Goal: Task Accomplishment & Management: Manage account settings

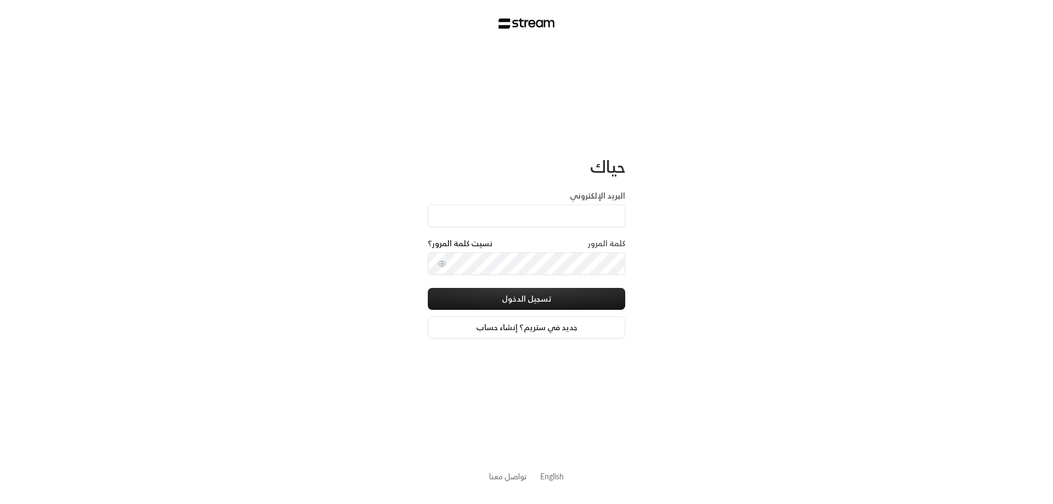
click at [609, 218] on input "البريد الإلكتروني" at bounding box center [526, 216] width 197 height 22
type input "[EMAIL_ADDRESS][DOMAIN_NAME]"
click at [447, 263] on button "toggle password visibility" at bounding box center [442, 264] width 18 height 18
click at [525, 297] on button "تسجيل الدخول" at bounding box center [526, 299] width 197 height 22
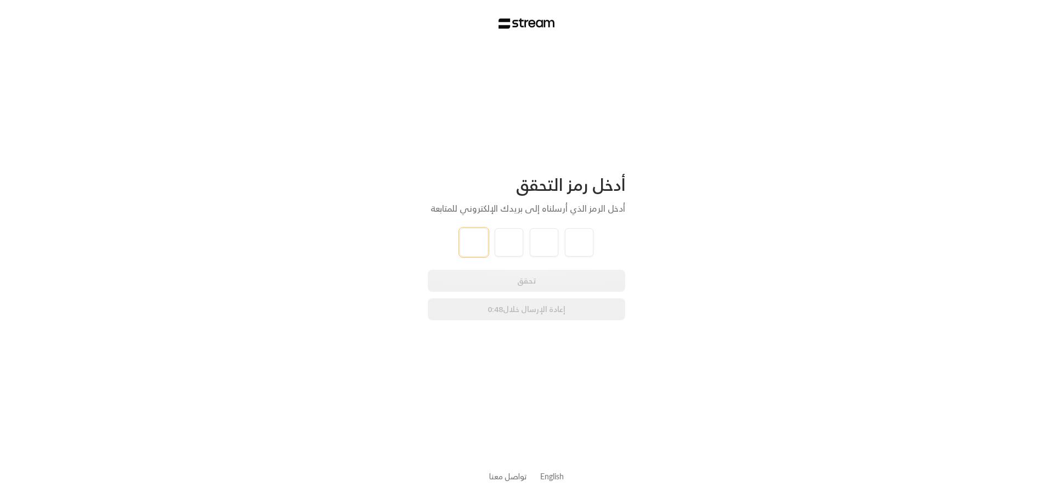
type input "1"
type input "0"
type input "9"
type input "4"
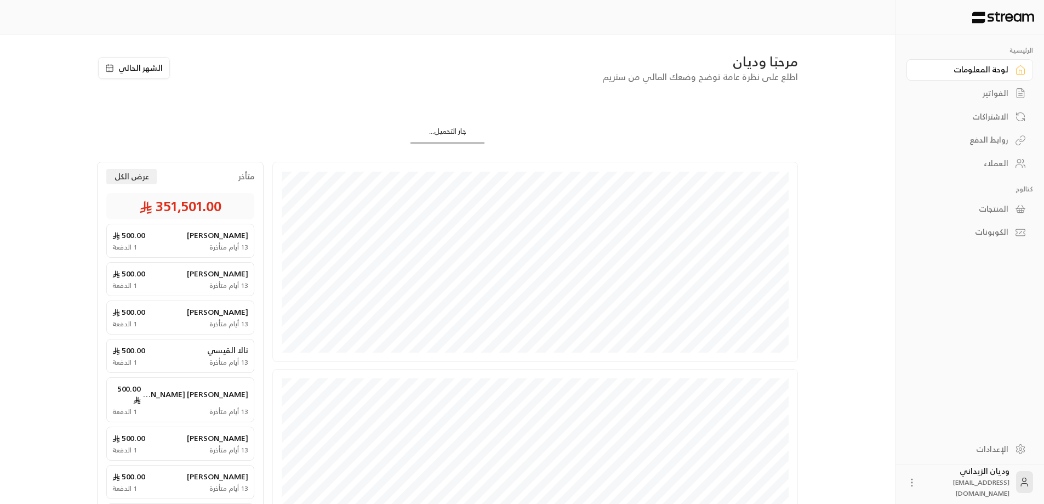
click at [996, 159] on div "العملاء" at bounding box center [965, 163] width 88 height 11
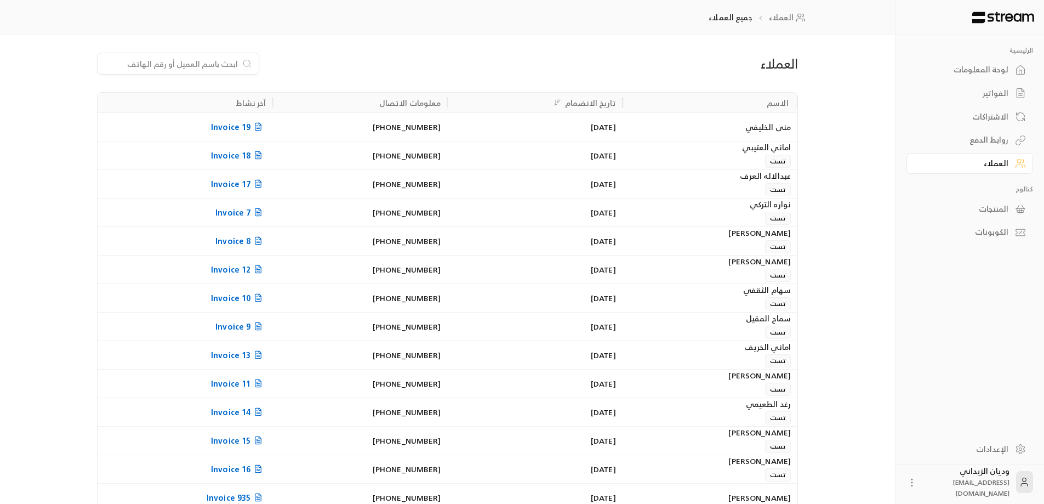
click at [191, 64] on input at bounding box center [171, 64] width 134 height 12
drag, startPoint x: 187, startPoint y: 75, endPoint x: 198, endPoint y: 60, distance: 18.8
paste input "966538798344"
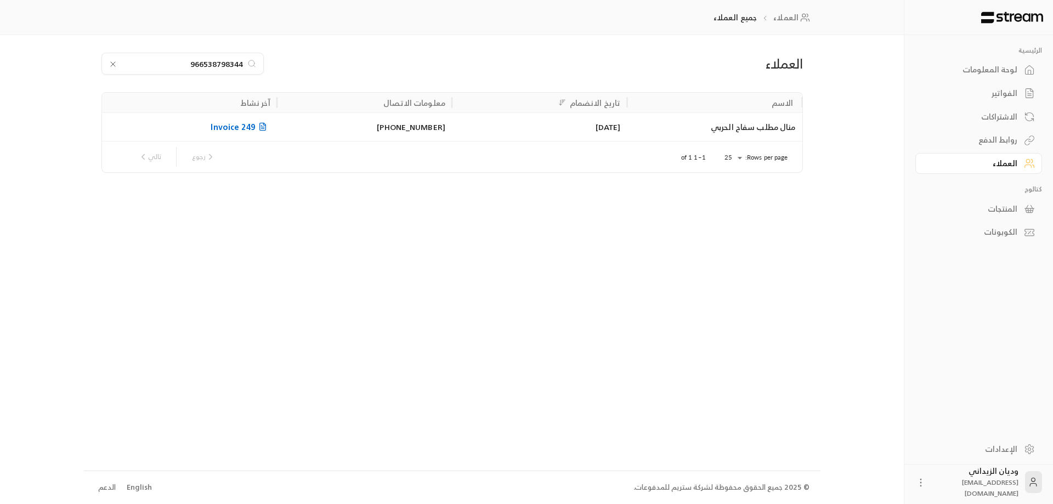
type input "966538798344"
click at [660, 128] on div "منال مطلب سفاح الحربي" at bounding box center [714, 127] width 162 height 28
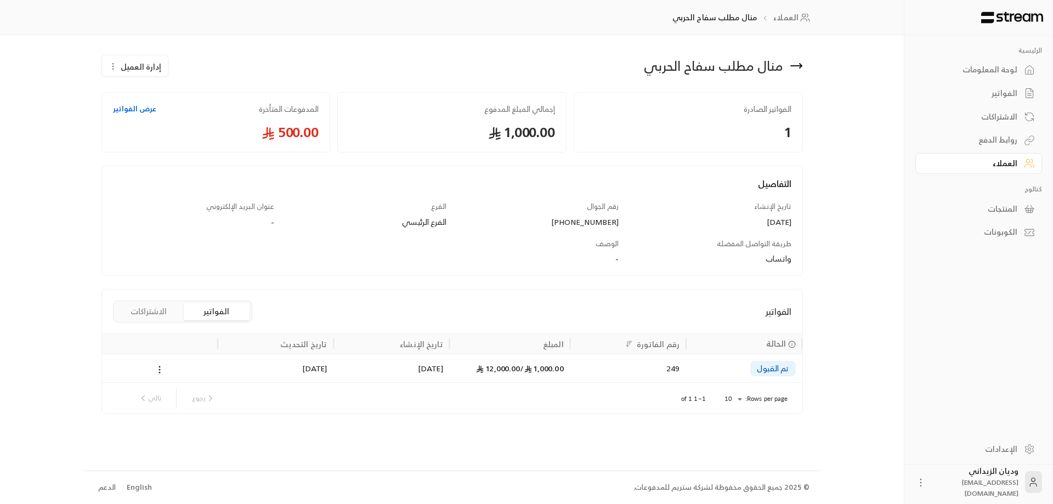
click at [472, 361] on div "1,000.00 / 12,000.00" at bounding box center [509, 368] width 107 height 28
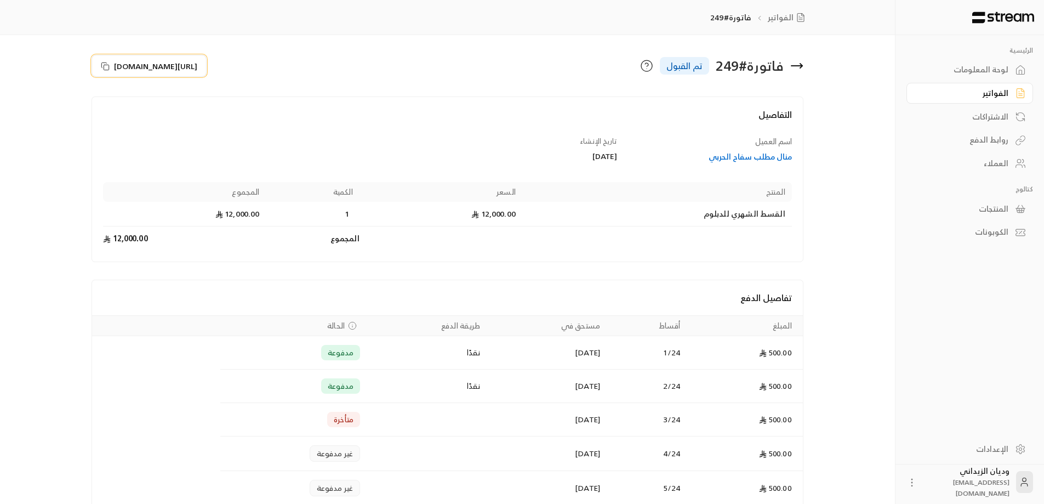
click at [104, 66] on icon at bounding box center [105, 66] width 9 height 9
click at [998, 159] on div "العملاء" at bounding box center [965, 163] width 88 height 11
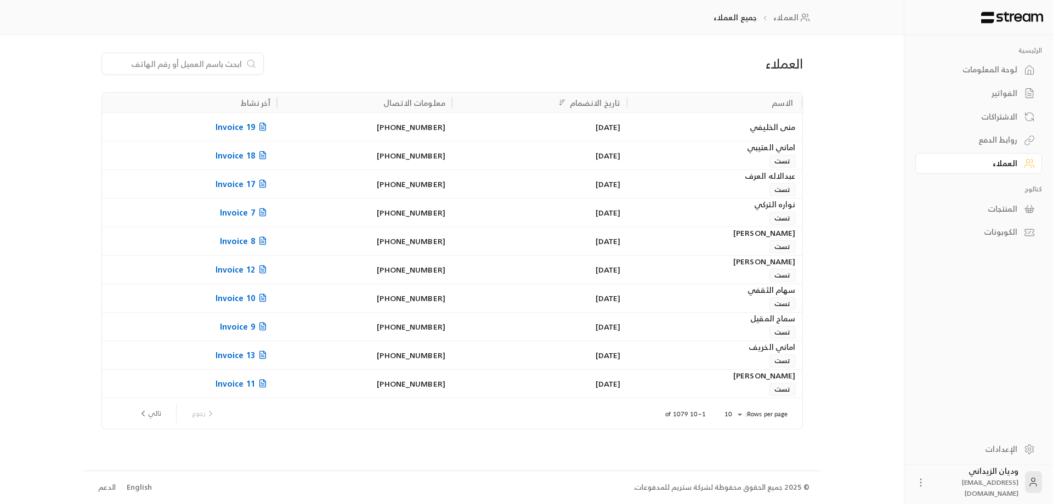
click at [182, 61] on input at bounding box center [176, 64] width 134 height 12
paste input "966534463152"
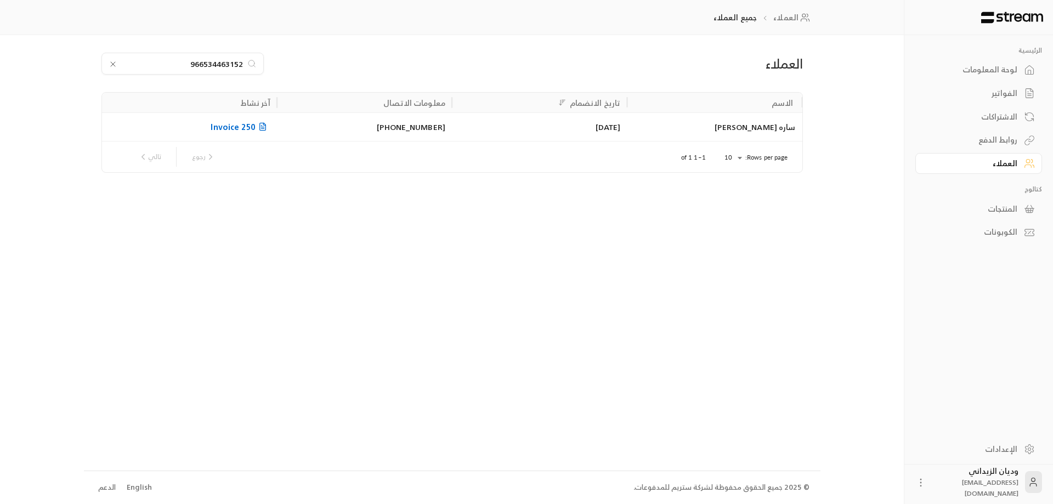
type input "966534463152"
click at [685, 115] on div "ساره [PERSON_NAME]" at bounding box center [714, 127] width 162 height 28
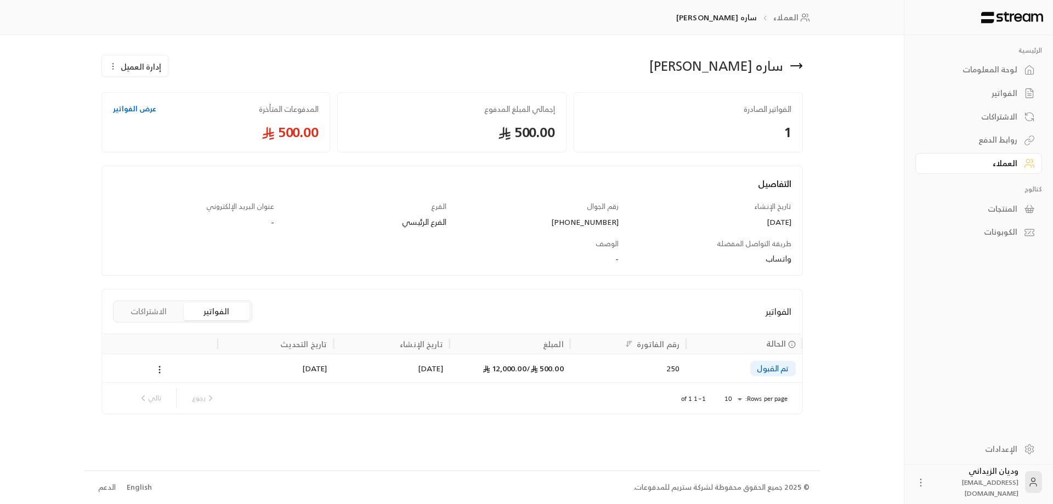
click at [396, 371] on div "[DATE]" at bounding box center [391, 368] width 103 height 28
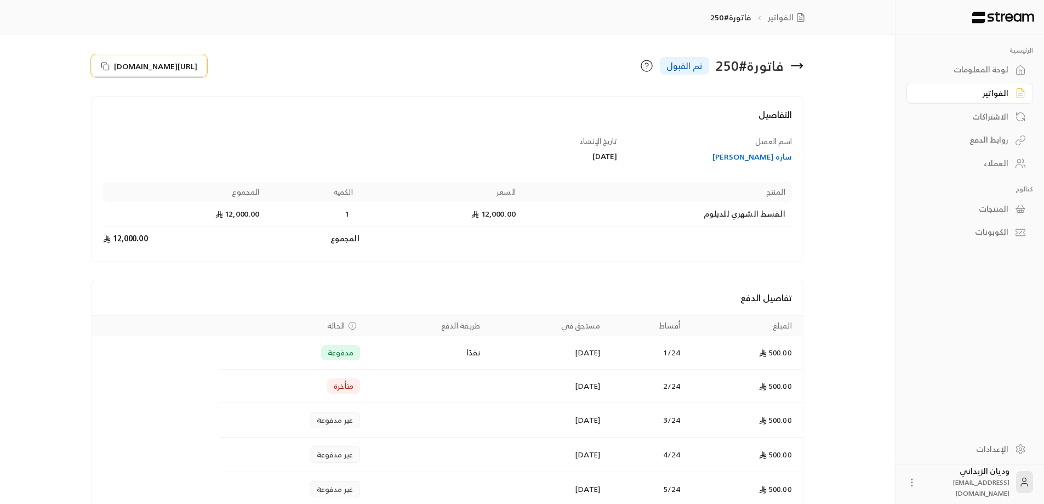
click at [100, 65] on button "[URL][DOMAIN_NAME]" at bounding box center [149, 66] width 115 height 22
click at [1003, 161] on div "العملاء" at bounding box center [965, 163] width 88 height 11
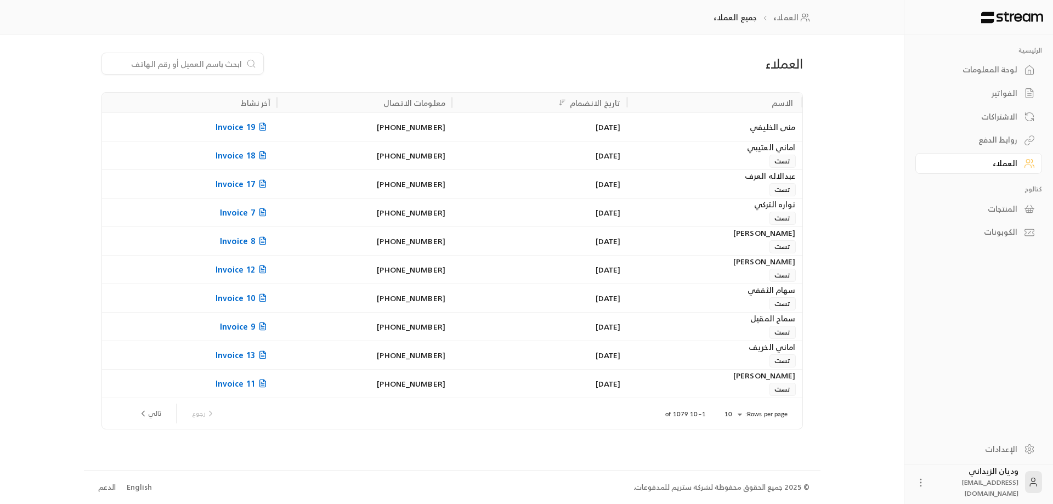
click at [217, 66] on input at bounding box center [176, 64] width 134 height 12
paste input "966538750969"
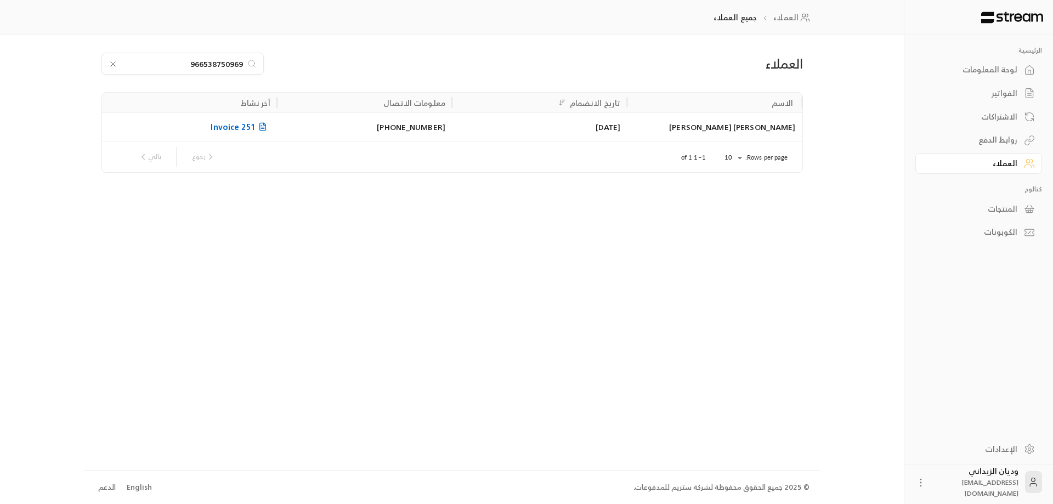
type input "966538750969"
click at [723, 130] on div "[PERSON_NAME] [PERSON_NAME]" at bounding box center [714, 127] width 162 height 28
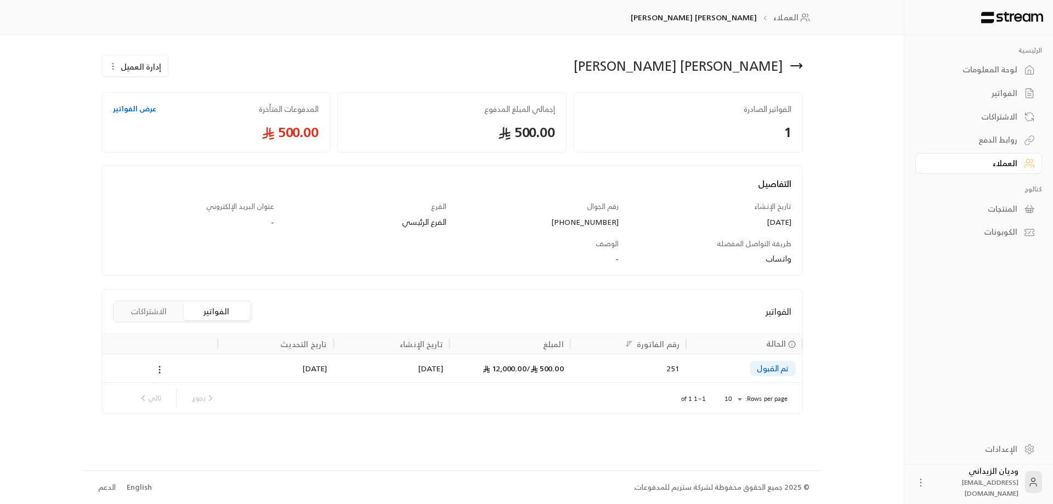
click at [439, 363] on div "[DATE]" at bounding box center [391, 368] width 103 height 28
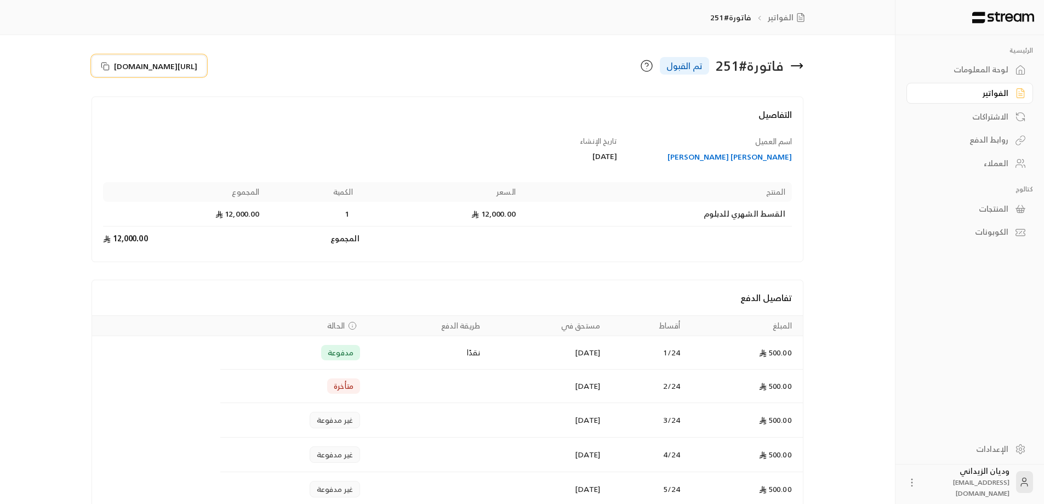
click at [102, 62] on icon at bounding box center [105, 66] width 9 height 9
click at [1021, 160] on circle at bounding box center [1020, 162] width 4 height 4
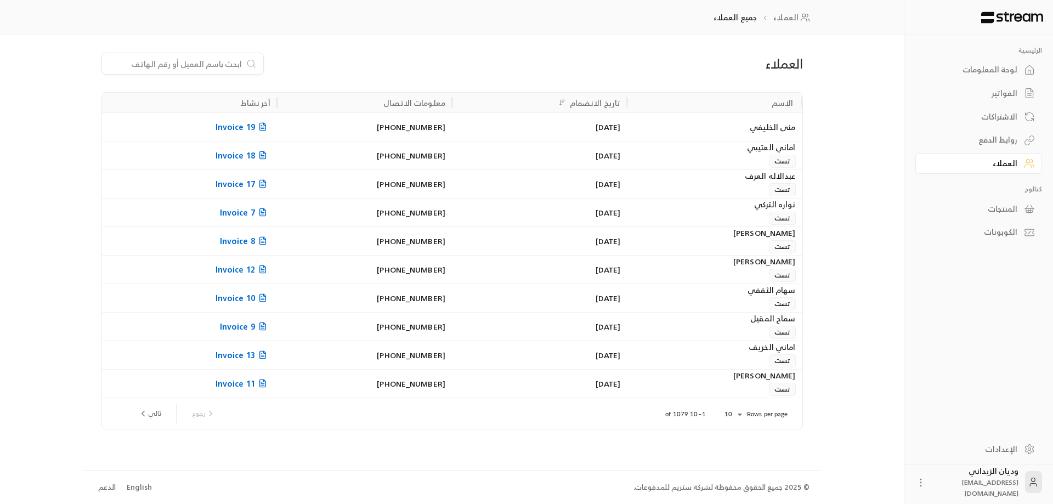
click at [221, 64] on input at bounding box center [176, 64] width 134 height 12
paste input "966593355016"
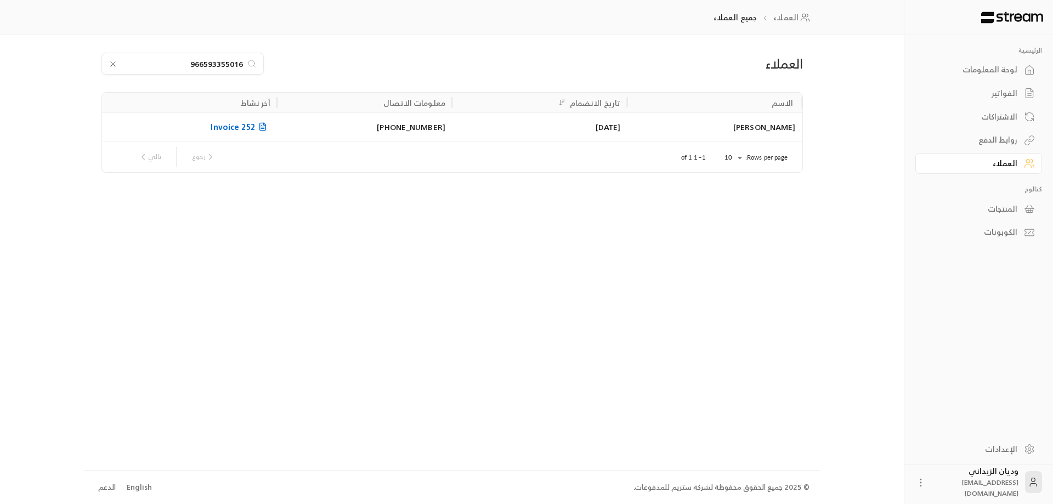
type input "966593355016"
click at [677, 114] on div "[PERSON_NAME]" at bounding box center [714, 127] width 162 height 28
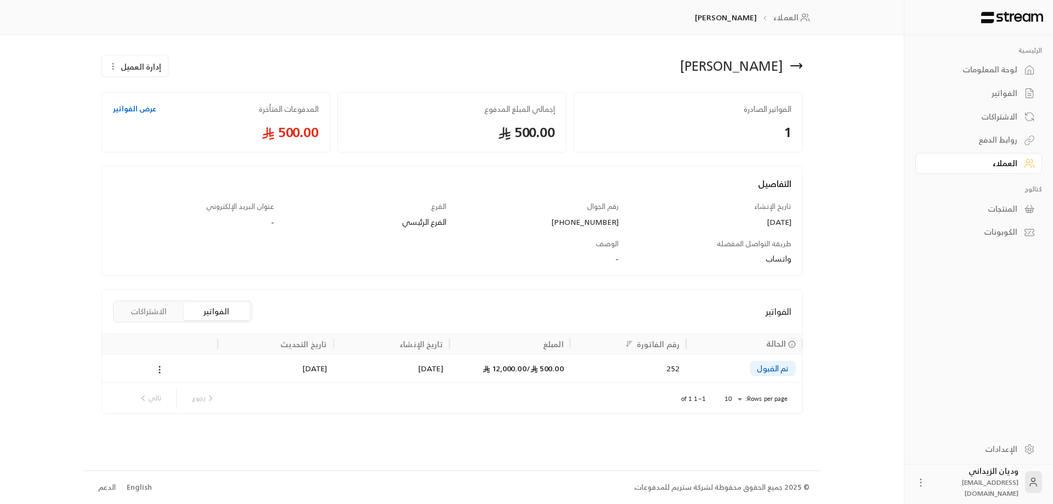
click at [724, 379] on div "تم القبول" at bounding box center [743, 368] width 103 height 28
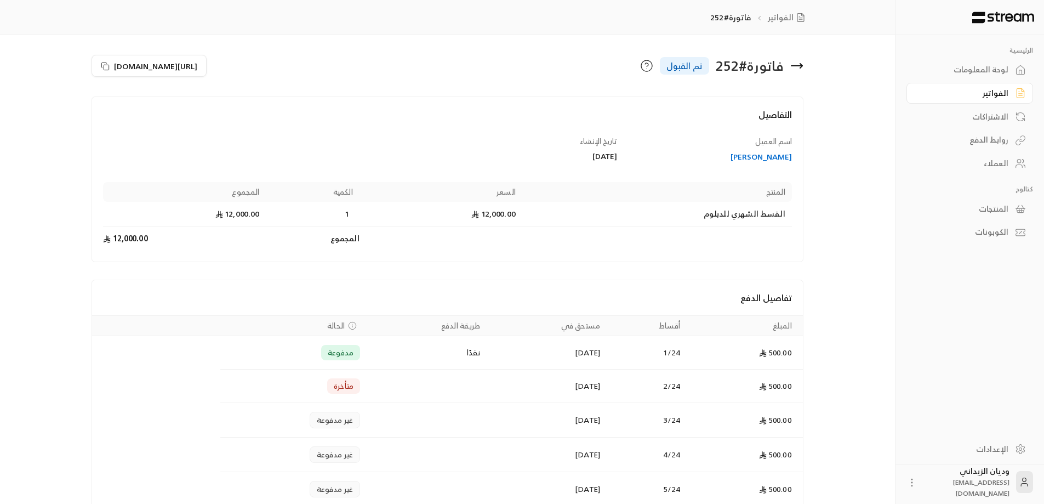
click at [996, 166] on div "العملاء" at bounding box center [965, 163] width 88 height 11
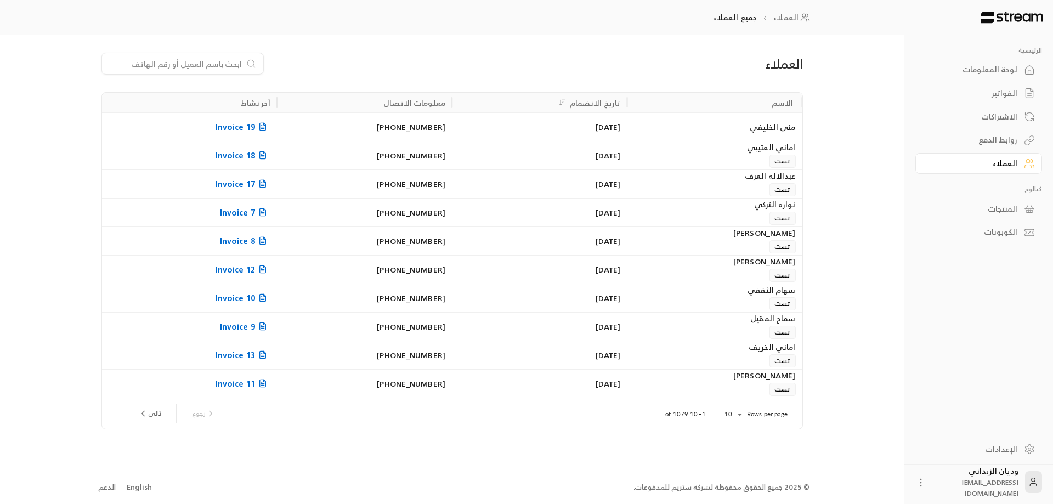
click at [216, 63] on input at bounding box center [176, 64] width 134 height 12
paste input "966594744666"
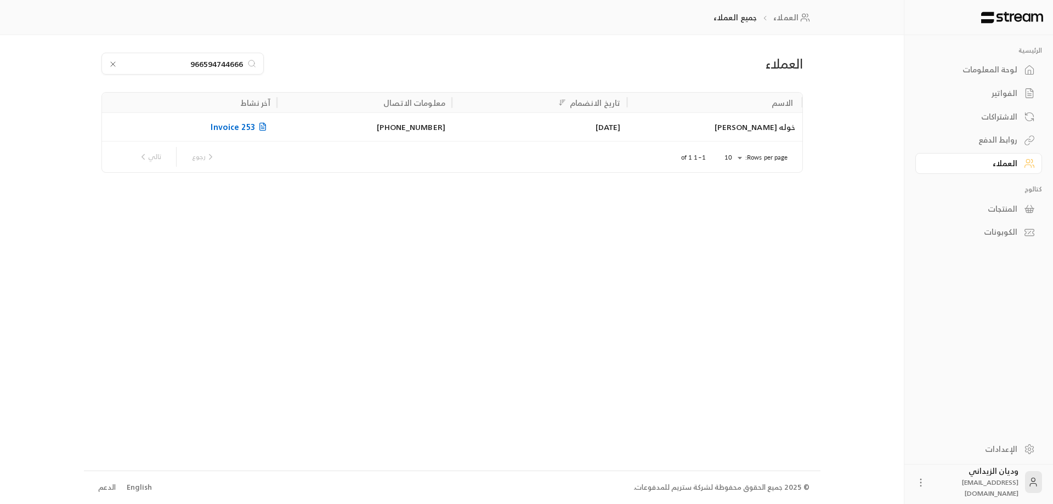
type input "966594744666"
click at [708, 127] on div "خوله [PERSON_NAME]" at bounding box center [714, 127] width 162 height 28
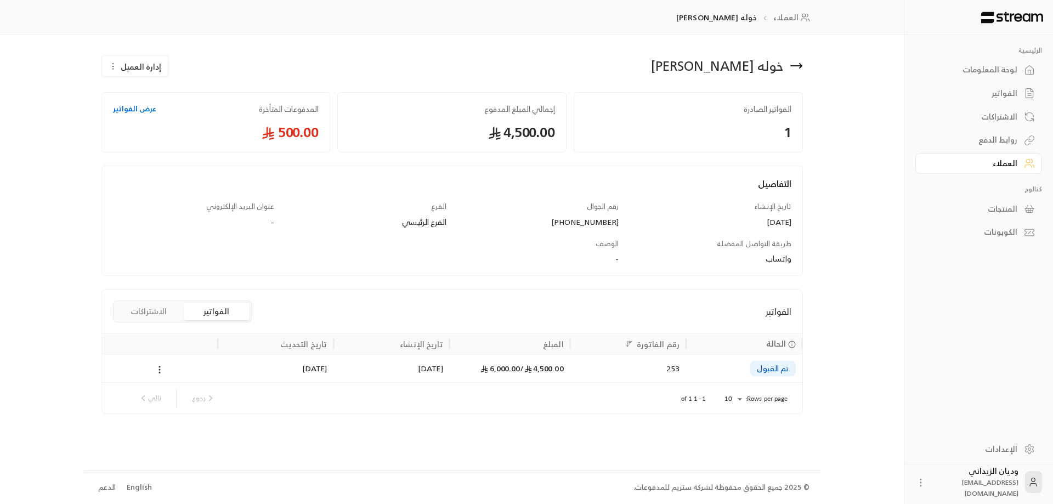
click at [569, 374] on div "4,500.00 / 6,000.00" at bounding box center [510, 368] width 121 height 29
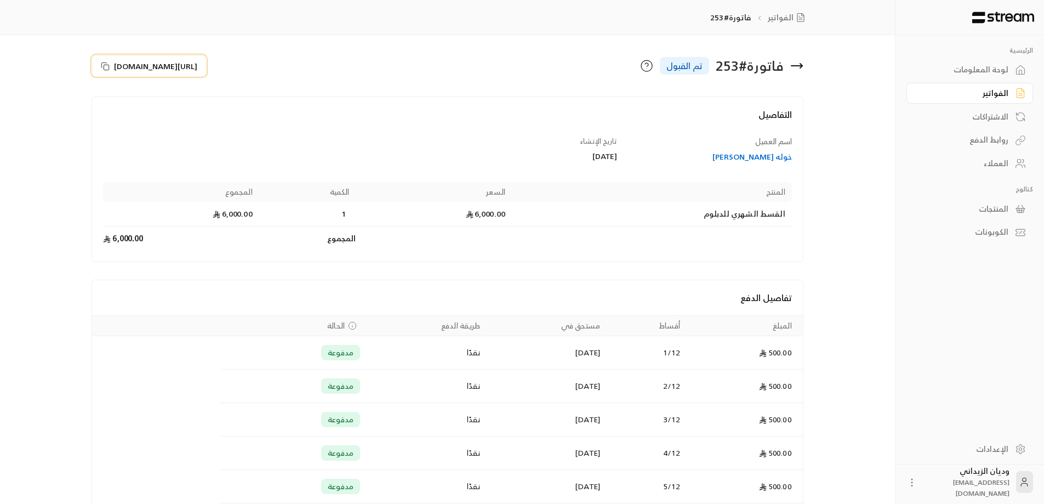
click at [104, 63] on icon at bounding box center [105, 66] width 9 height 9
click at [1007, 160] on div "العملاء" at bounding box center [965, 163] width 88 height 11
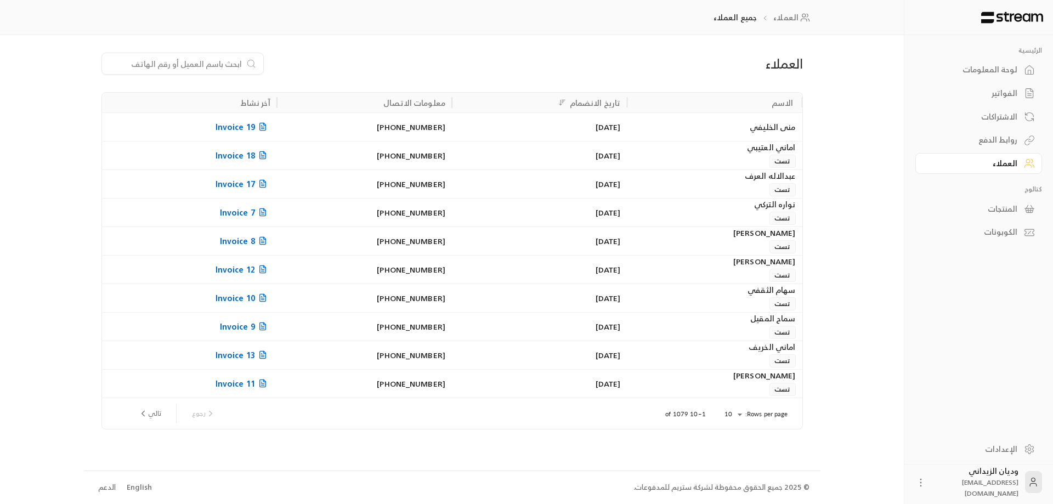
click at [185, 61] on input at bounding box center [176, 64] width 134 height 12
paste input "966537133255"
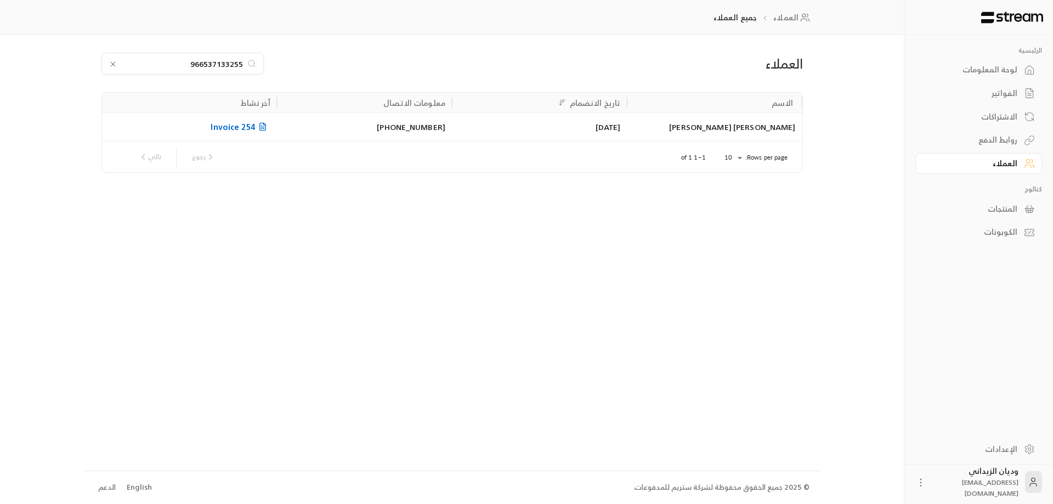
type input "966537133255"
click at [723, 121] on div "[PERSON_NAME] [PERSON_NAME]" at bounding box center [714, 127] width 162 height 28
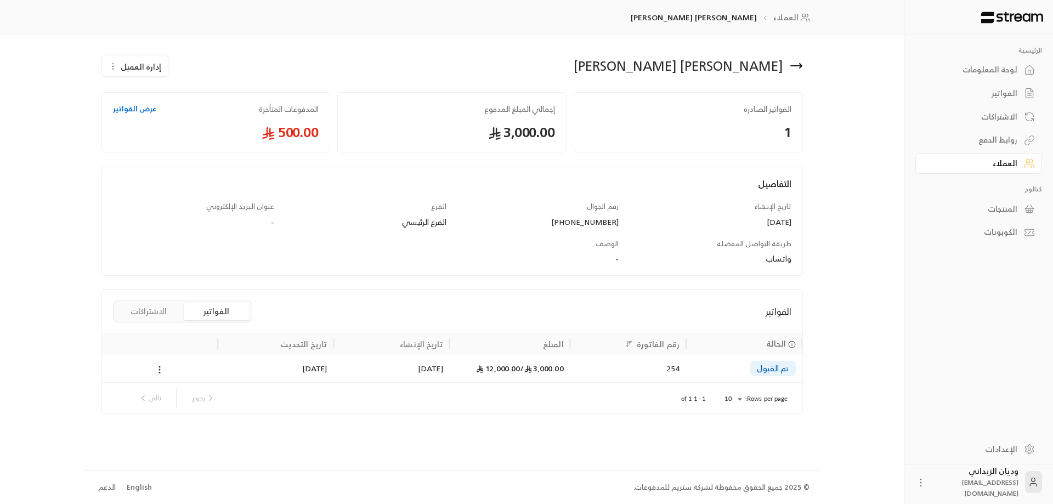
click at [529, 371] on icon at bounding box center [527, 368] width 7 height 7
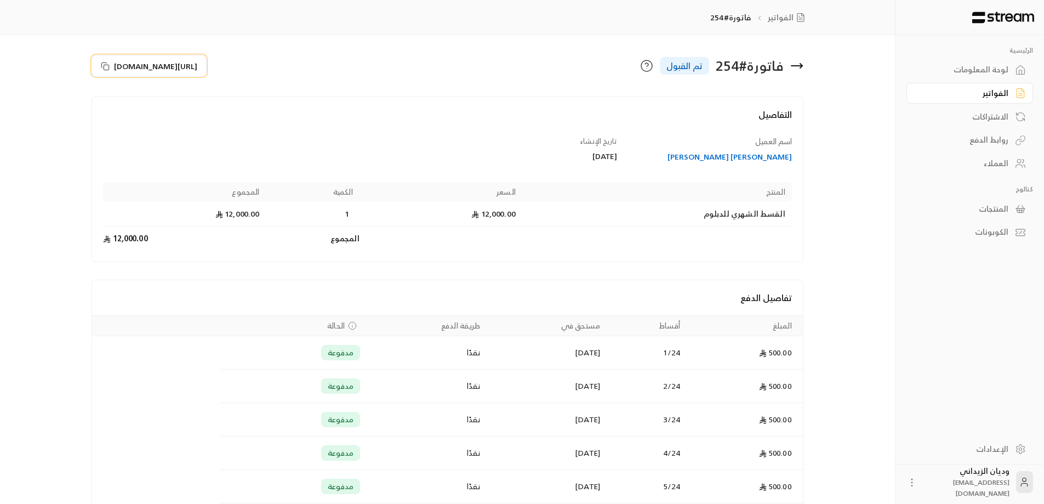
click at [103, 63] on icon at bounding box center [105, 66] width 9 height 9
click at [998, 164] on div "العملاء" at bounding box center [965, 163] width 88 height 11
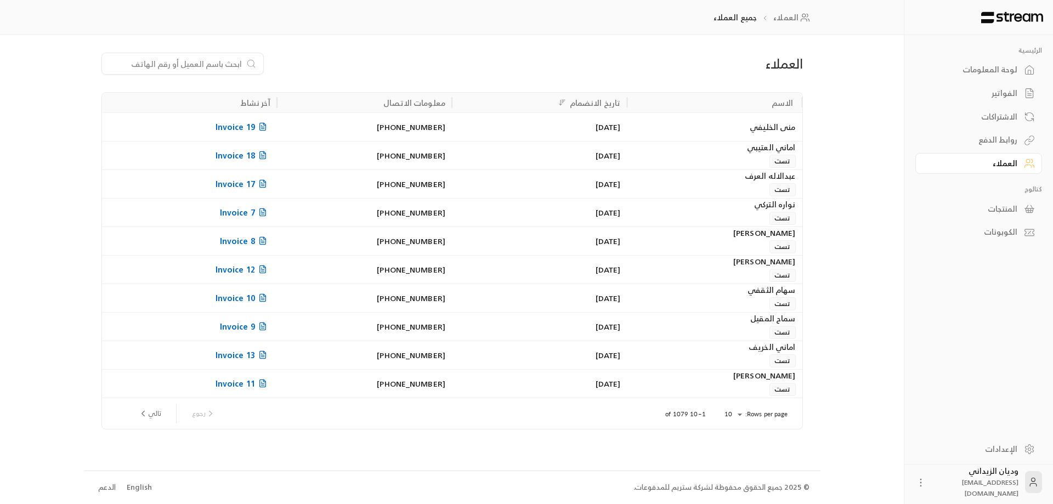
click at [207, 61] on input at bounding box center [176, 64] width 134 height 12
paste input "966552092537"
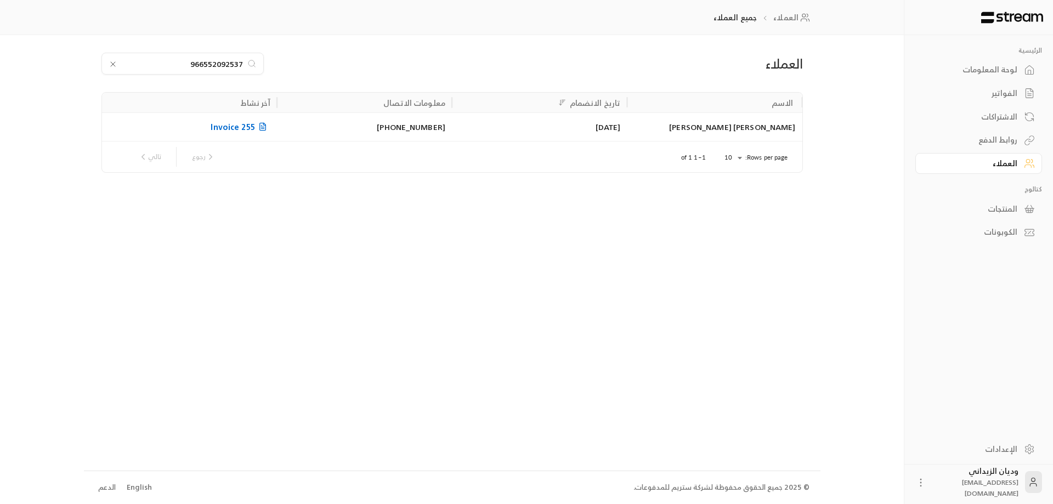
type input "966552092537"
click at [645, 126] on div "[PERSON_NAME] [PERSON_NAME]" at bounding box center [714, 127] width 162 height 28
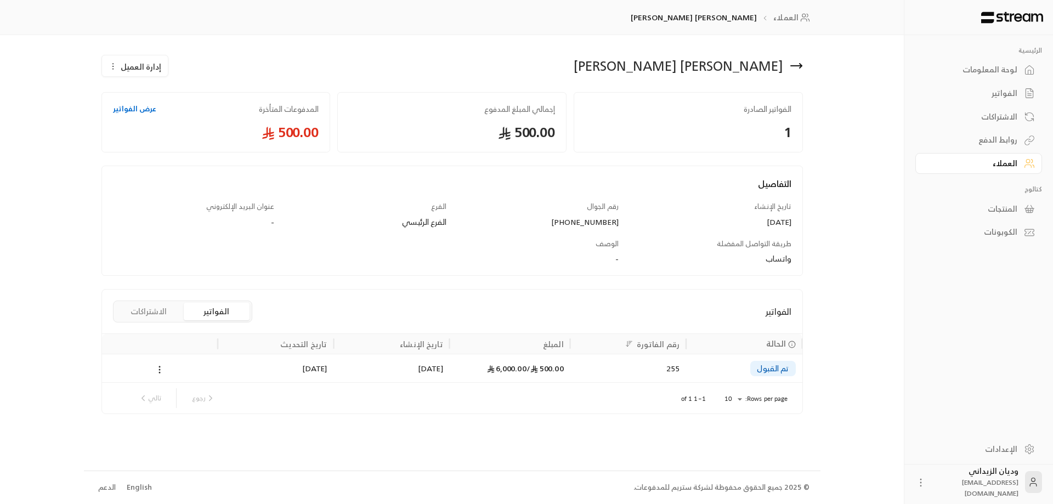
click at [664, 365] on div "255" at bounding box center [628, 368] width 103 height 28
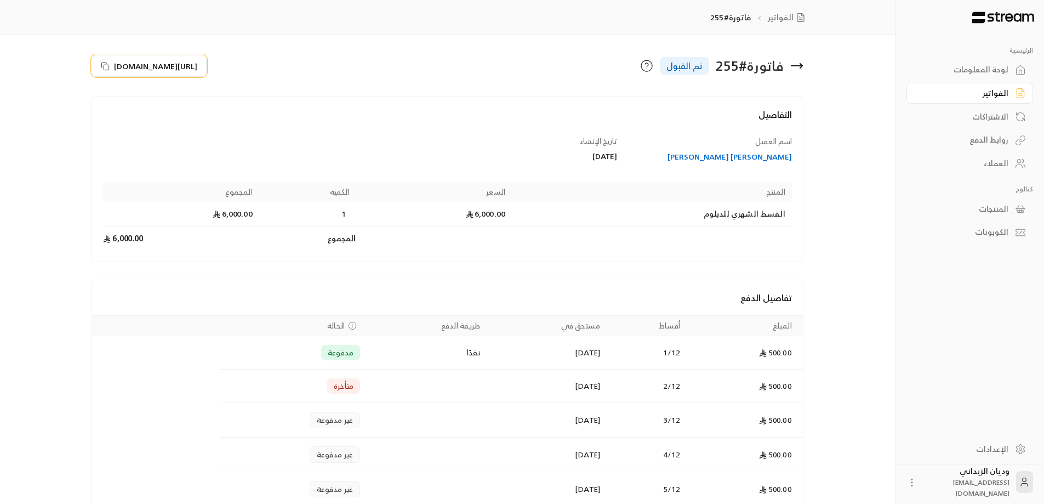
click at [107, 66] on icon at bounding box center [105, 66] width 9 height 9
click at [996, 162] on div "العملاء" at bounding box center [965, 163] width 88 height 11
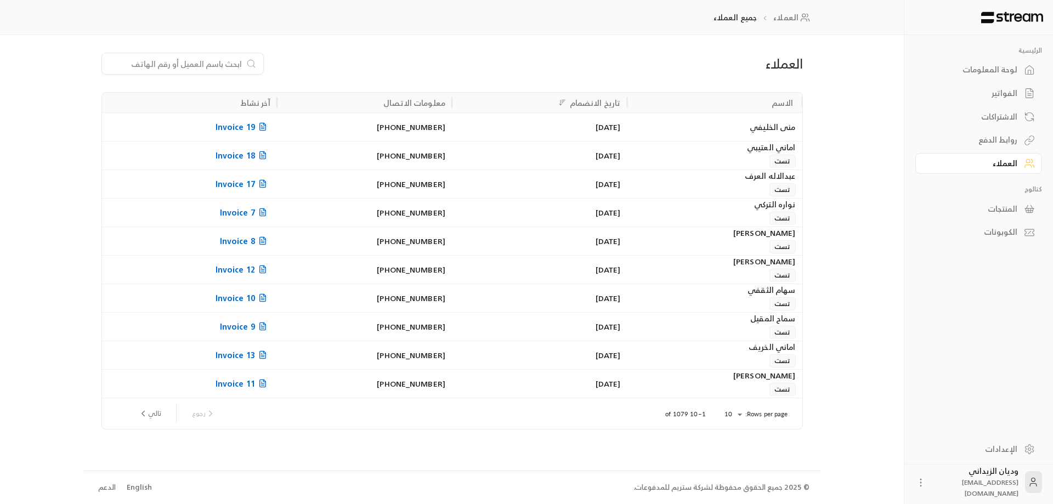
drag, startPoint x: 221, startPoint y: 56, endPoint x: 192, endPoint y: 62, distance: 29.7
paste input "966507151517"
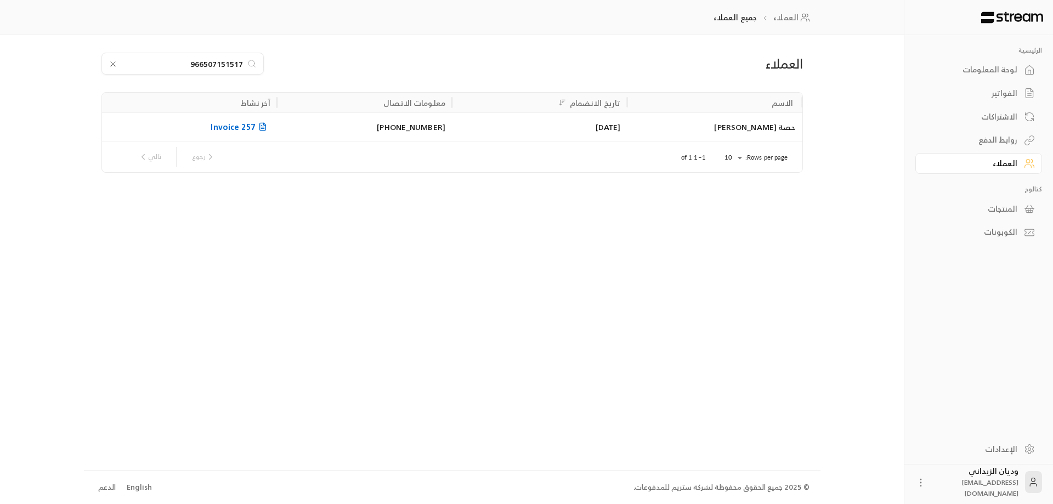
type input "966507151517"
click at [599, 121] on div "[DATE]" at bounding box center [539, 127] width 162 height 28
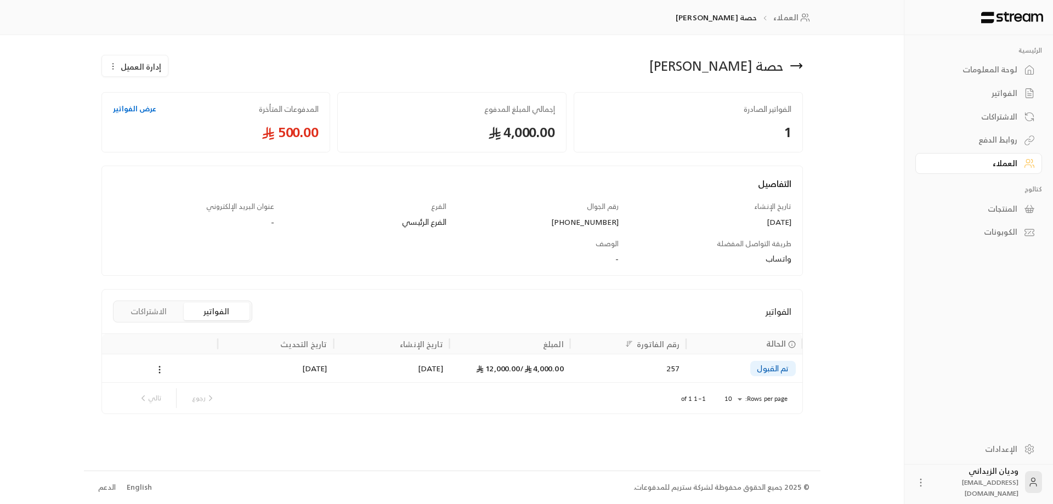
click at [578, 368] on div "257" at bounding box center [628, 368] width 103 height 28
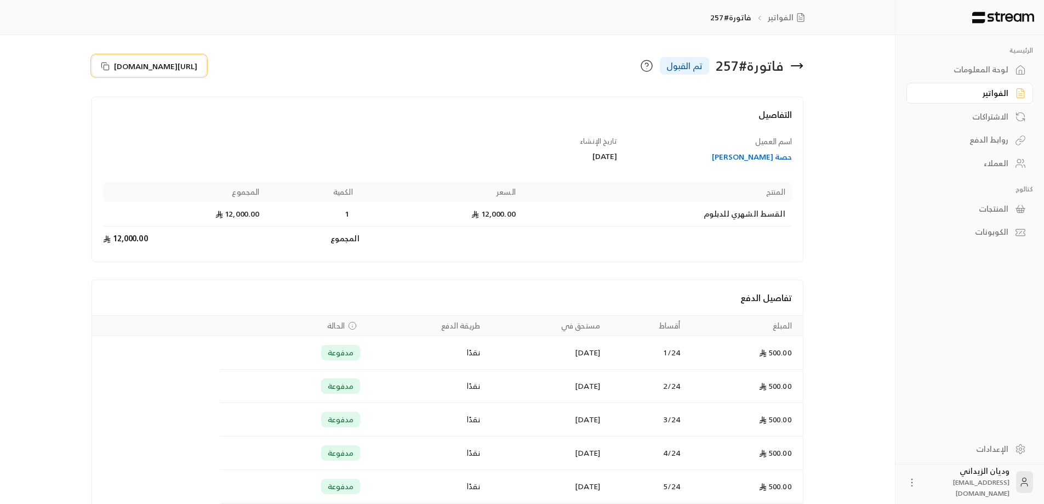
click at [109, 65] on icon at bounding box center [105, 66] width 9 height 9
click at [996, 163] on div "العملاء" at bounding box center [965, 163] width 88 height 11
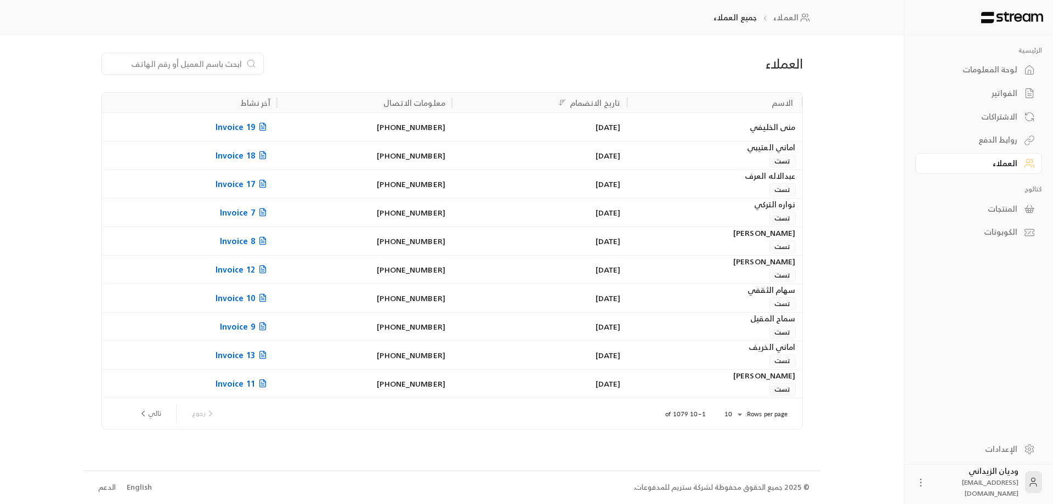
click at [183, 59] on input at bounding box center [176, 64] width 134 height 12
paste input "966534216502"
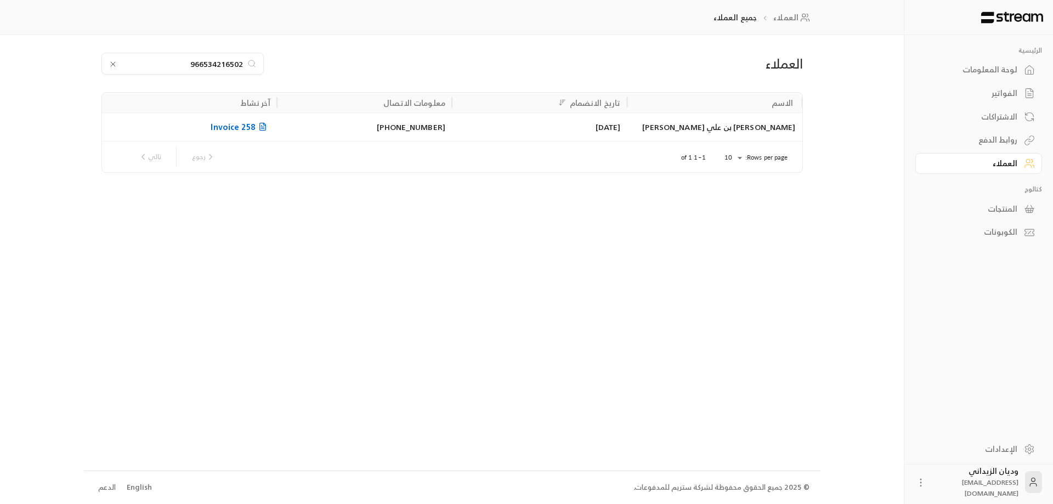
type input "966534216502"
click at [524, 128] on div "[DATE]" at bounding box center [539, 127] width 162 height 28
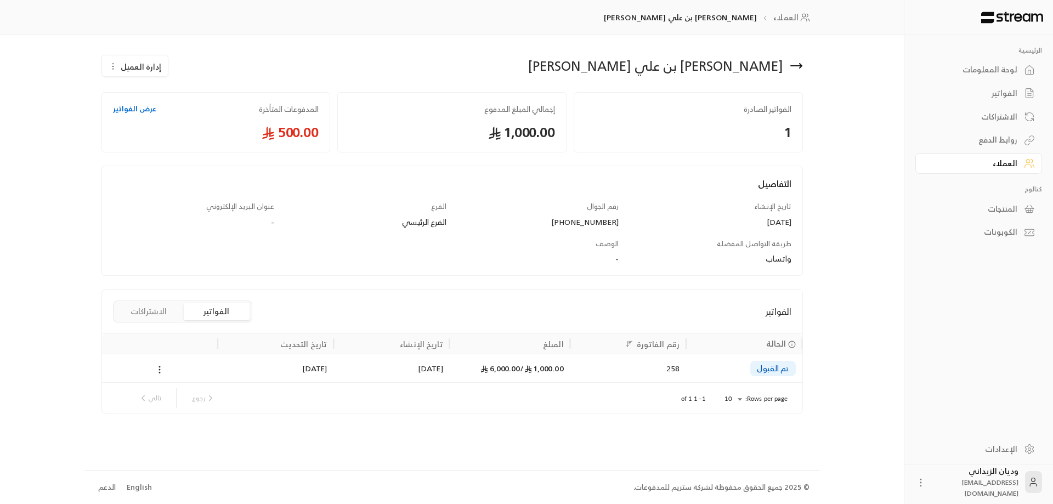
click at [567, 378] on div "1,000.00 / 6,000.00" at bounding box center [510, 368] width 121 height 29
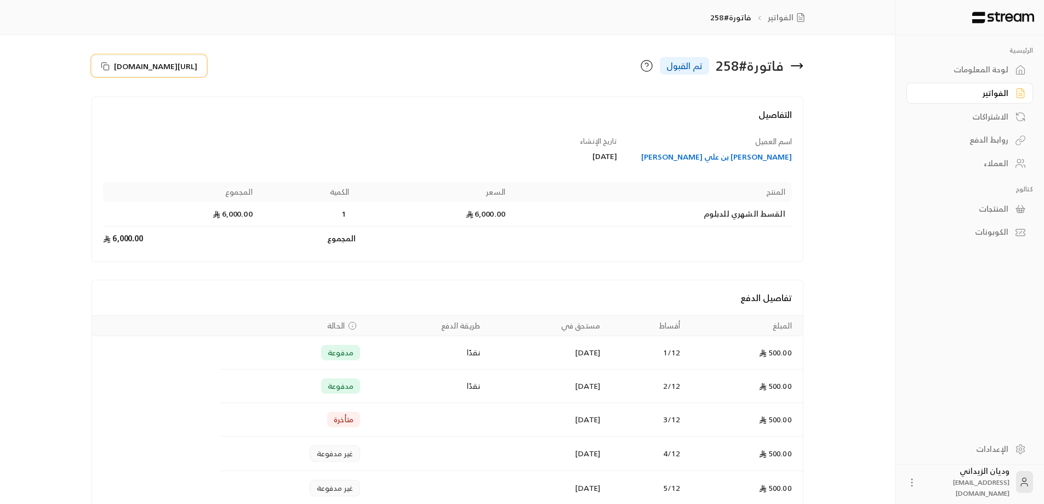
click at [106, 65] on rect at bounding box center [106, 67] width 5 height 5
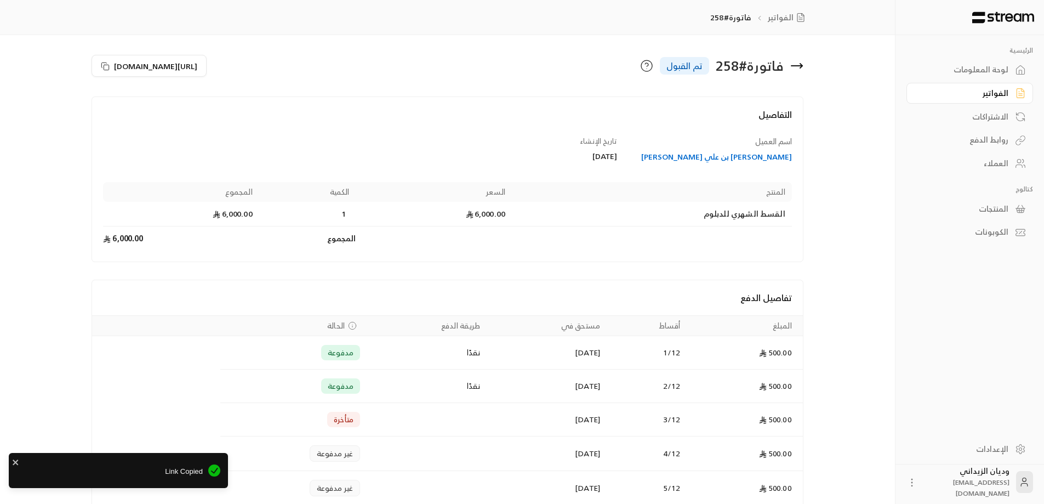
click at [997, 161] on div "العملاء" at bounding box center [965, 163] width 88 height 11
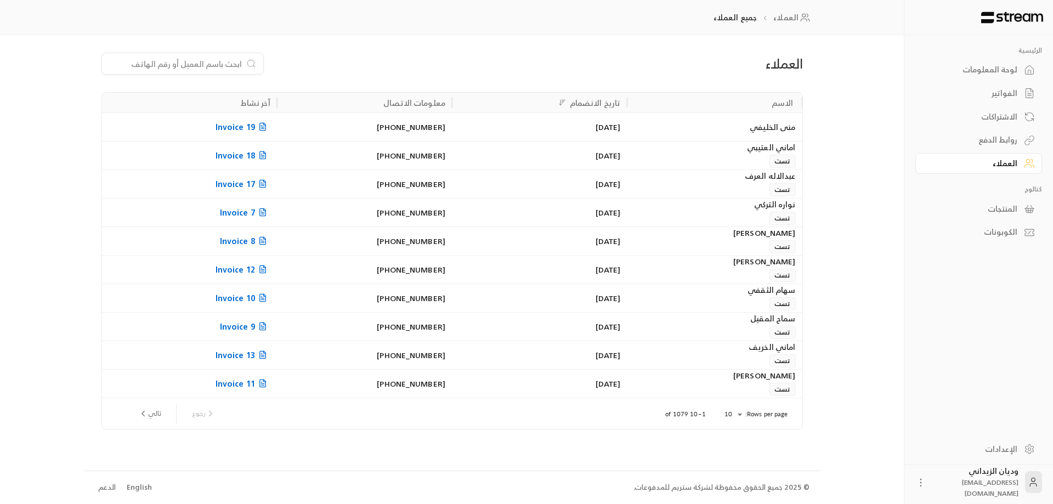
click at [203, 62] on input at bounding box center [176, 64] width 134 height 12
paste input "966542690999"
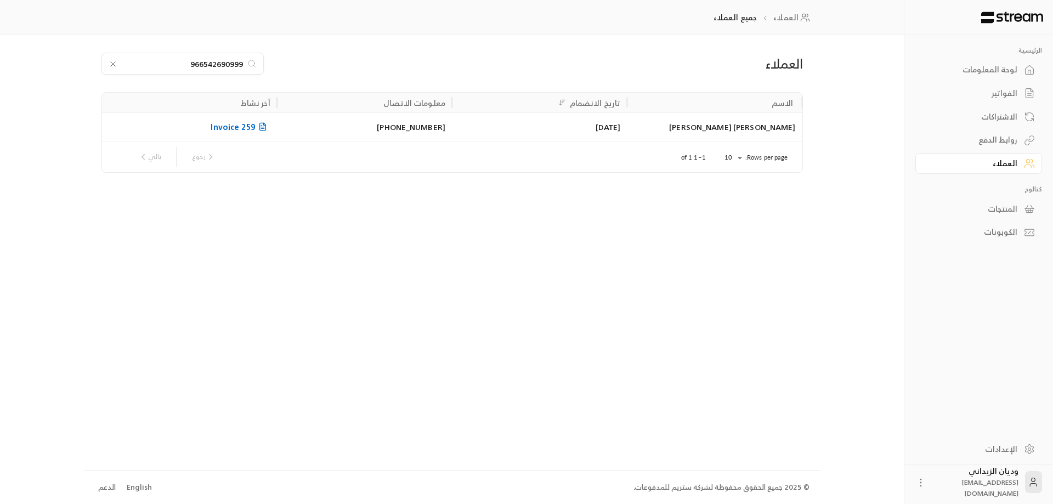
type input "966542690999"
click at [623, 126] on div "[DATE]" at bounding box center [539, 126] width 175 height 29
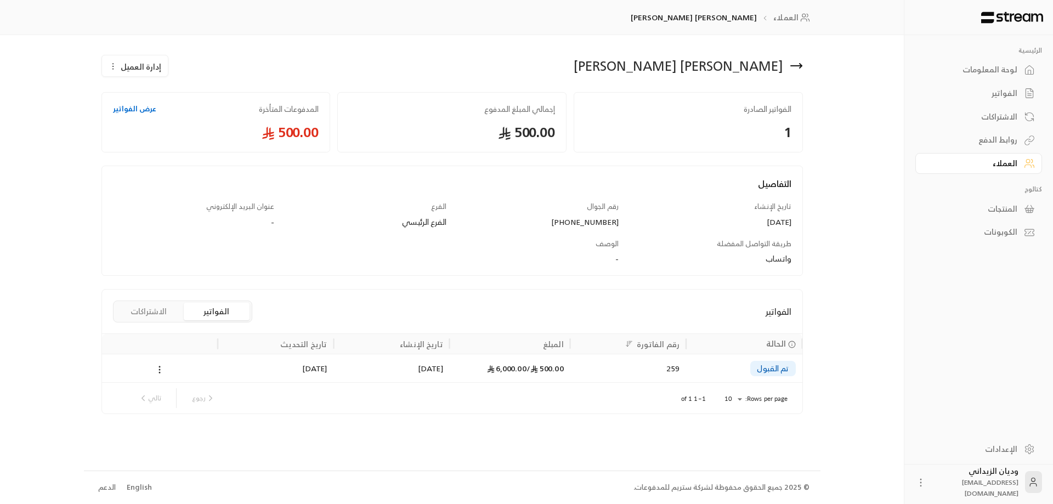
click at [467, 371] on div "500.00 / 6,000.00" at bounding box center [509, 368] width 107 height 28
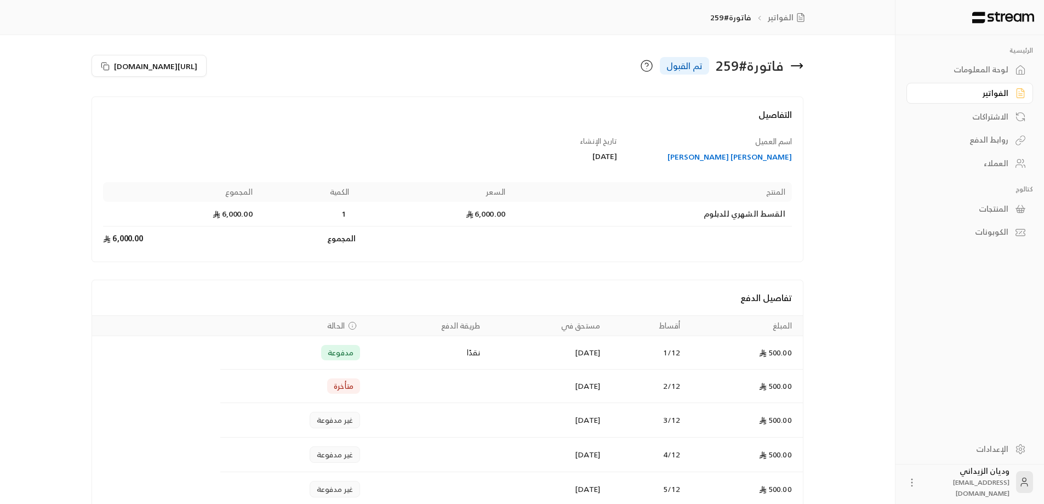
click at [994, 163] on div "العملاء" at bounding box center [965, 163] width 88 height 11
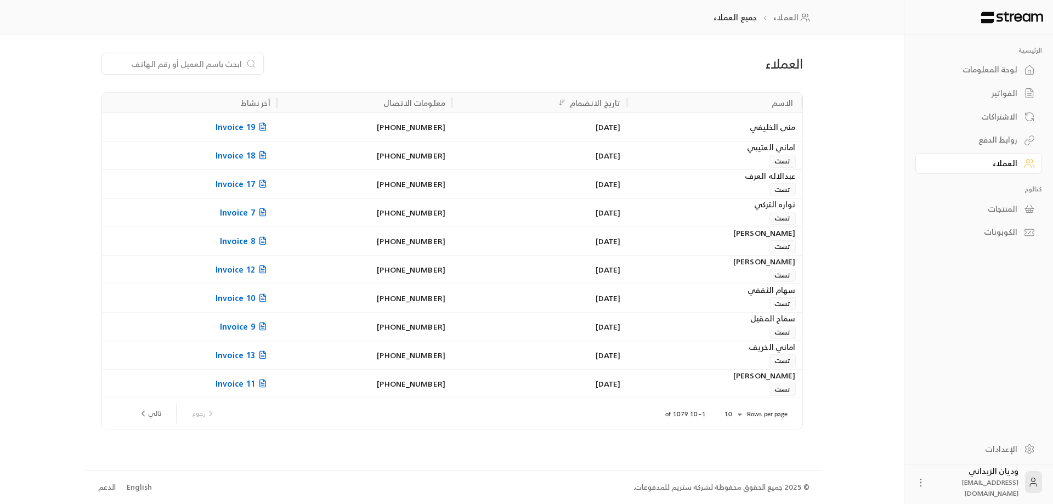
click at [184, 63] on input at bounding box center [176, 64] width 134 height 12
paste input "966542690999"
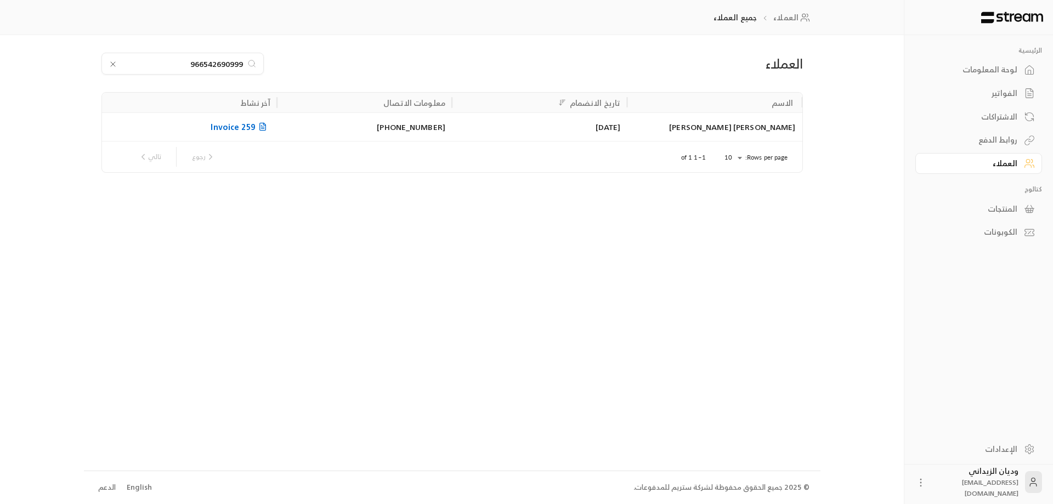
type input "966542690999"
click at [495, 129] on div "[DATE]" at bounding box center [539, 127] width 162 height 28
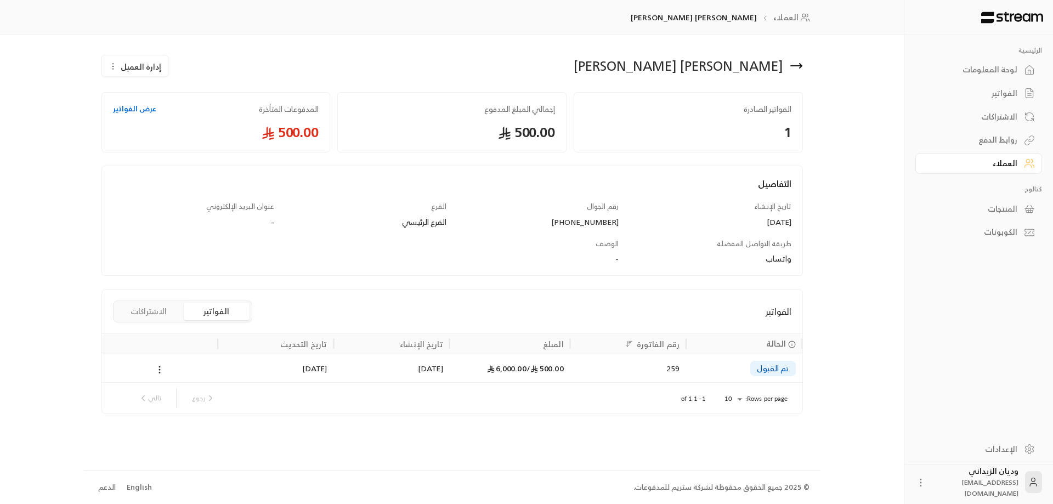
click at [473, 360] on div "500.00 / 6,000.00" at bounding box center [509, 368] width 107 height 28
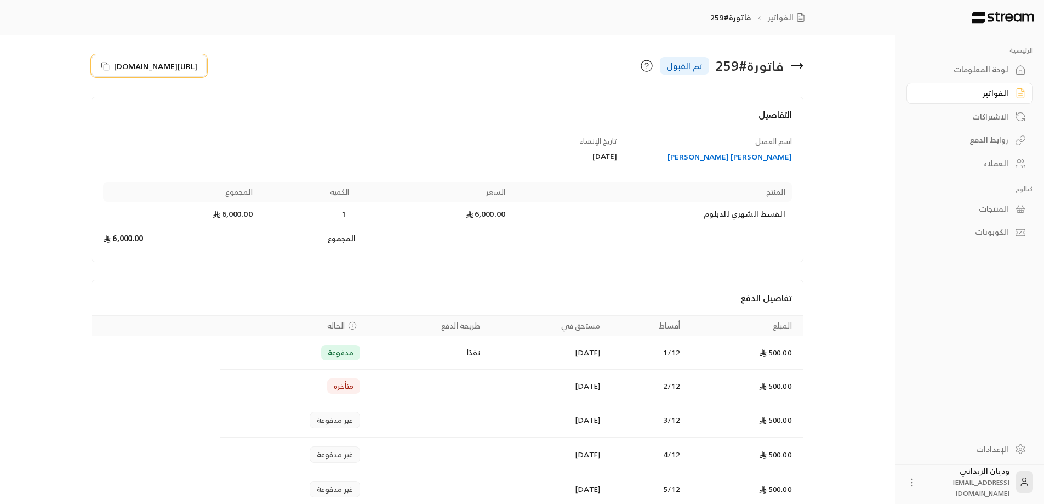
click at [105, 63] on icon at bounding box center [104, 65] width 5 height 5
click at [986, 164] on div "العملاء" at bounding box center [965, 163] width 88 height 11
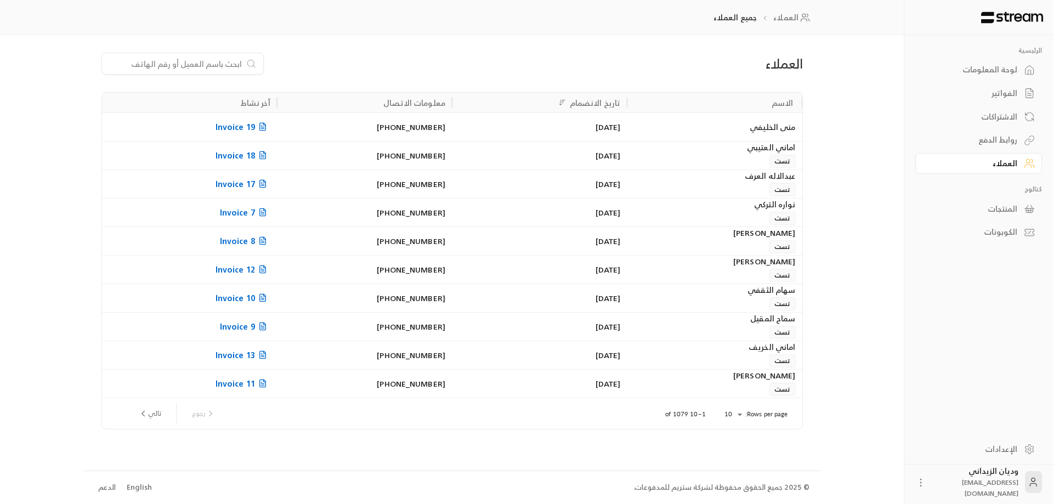
click at [226, 61] on input at bounding box center [176, 64] width 134 height 12
paste input "966531386654"
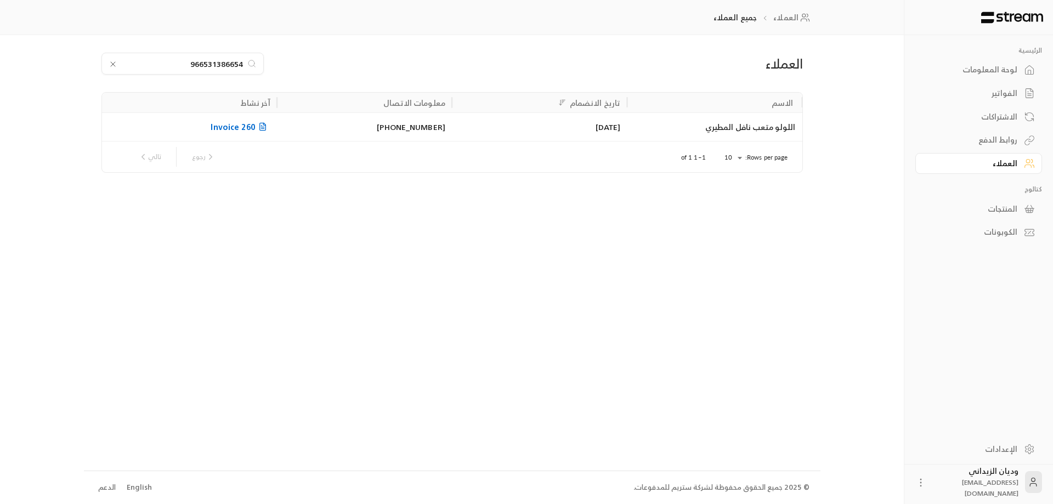
type input "966531386654"
click at [694, 126] on div "اللولو متعب نافل المطيري" at bounding box center [714, 127] width 162 height 28
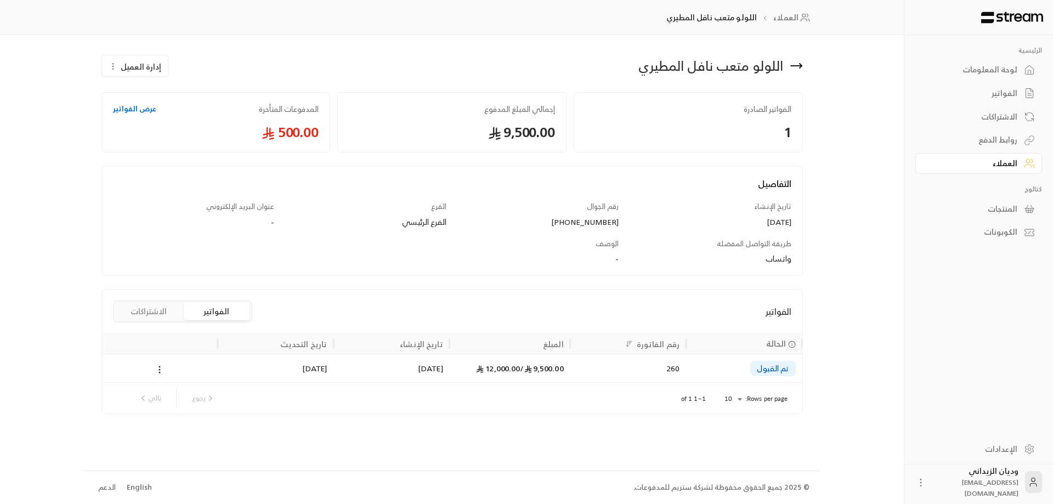
click at [569, 371] on div "9,500.00 / 12,000.00" at bounding box center [510, 368] width 121 height 29
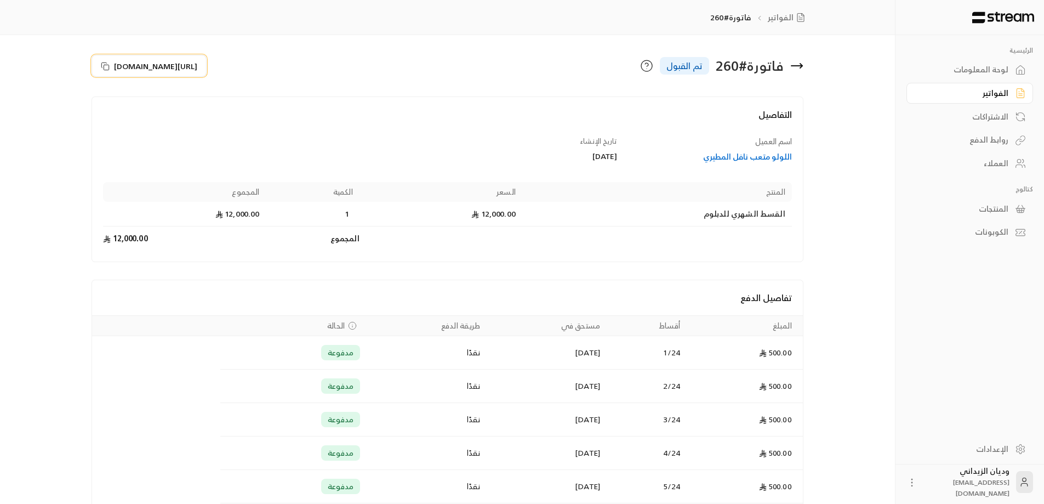
click at [106, 64] on icon at bounding box center [105, 66] width 9 height 9
click at [1005, 161] on div "العملاء" at bounding box center [965, 163] width 88 height 11
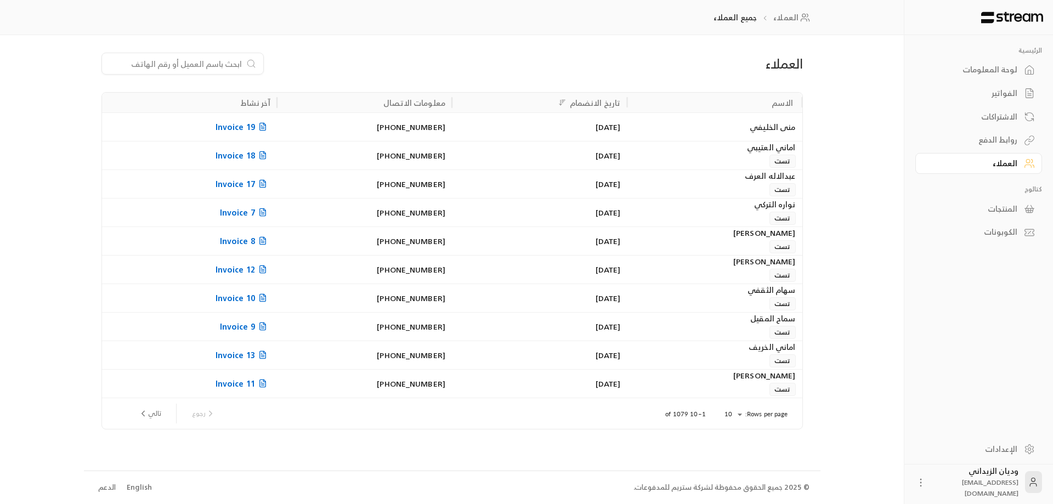
paste input "966566791972"
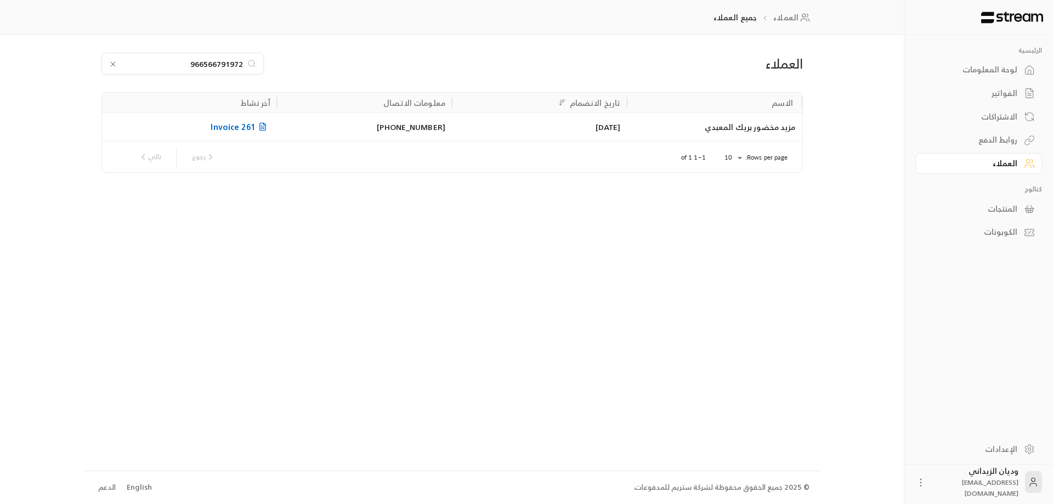
type input "966566791972"
click at [728, 133] on div "مزيد مخضور بريك المعبدي" at bounding box center [714, 127] width 162 height 28
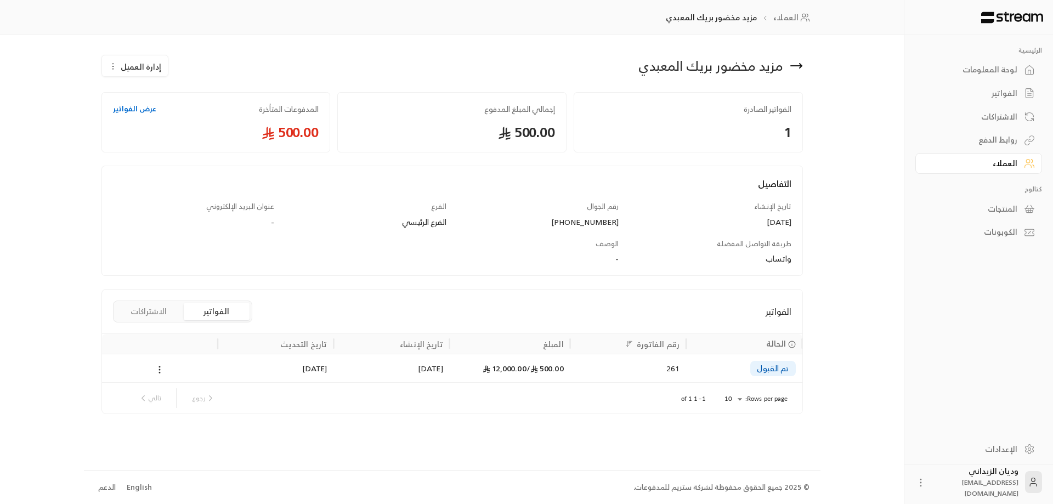
click at [601, 372] on div "261" at bounding box center [628, 368] width 103 height 28
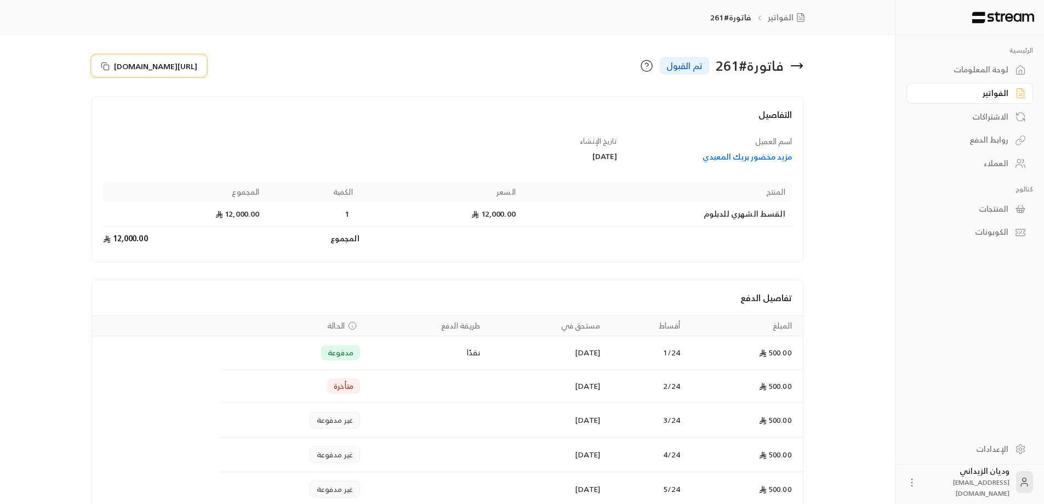
click at [106, 61] on button "[URL][DOMAIN_NAME]" at bounding box center [149, 66] width 115 height 22
click at [1012, 161] on link "العملاء" at bounding box center [970, 163] width 127 height 21
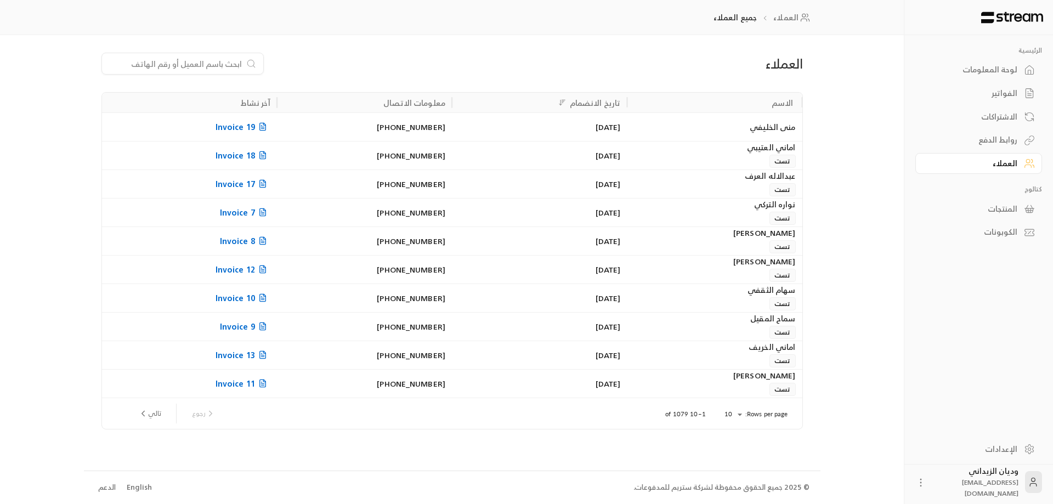
paste input "966537087597"
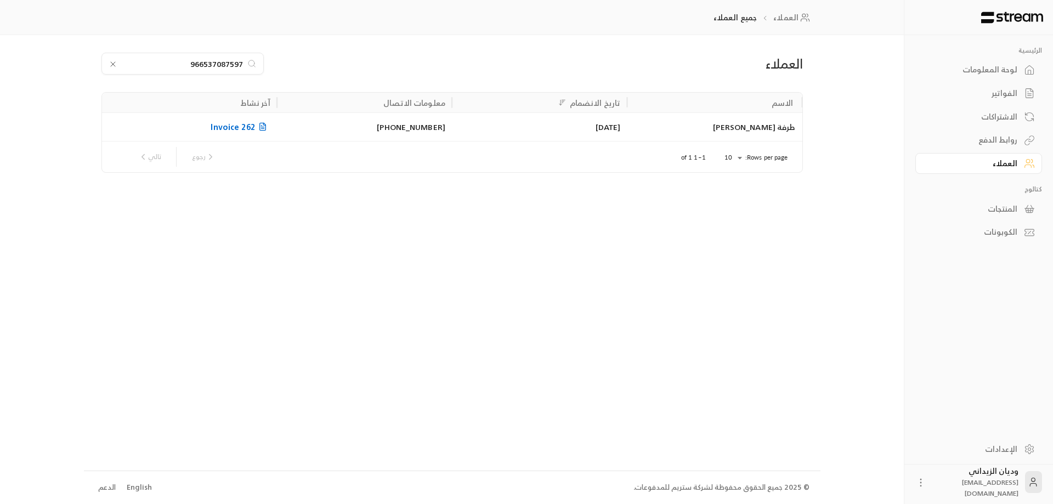
type input "966537087597"
click at [619, 119] on div "[DATE]" at bounding box center [539, 127] width 162 height 28
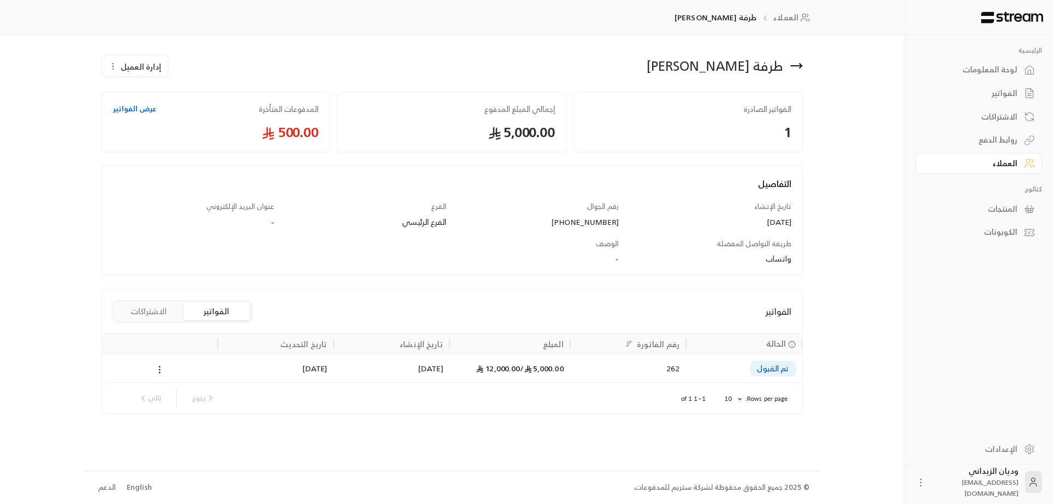
click at [551, 379] on div "5,000.00 / 12,000.00" at bounding box center [509, 368] width 107 height 28
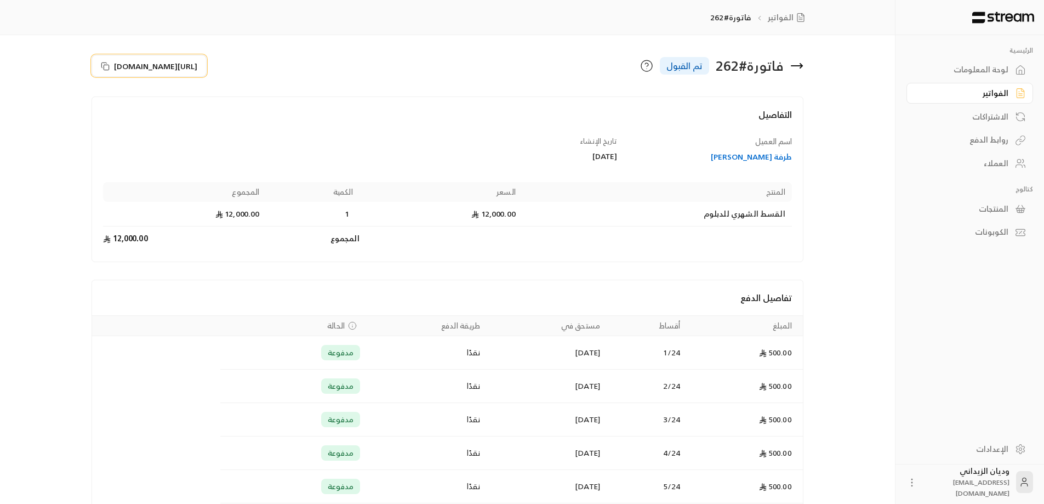
click at [103, 64] on icon at bounding box center [105, 66] width 9 height 9
click at [1004, 162] on div "العملاء" at bounding box center [965, 163] width 88 height 11
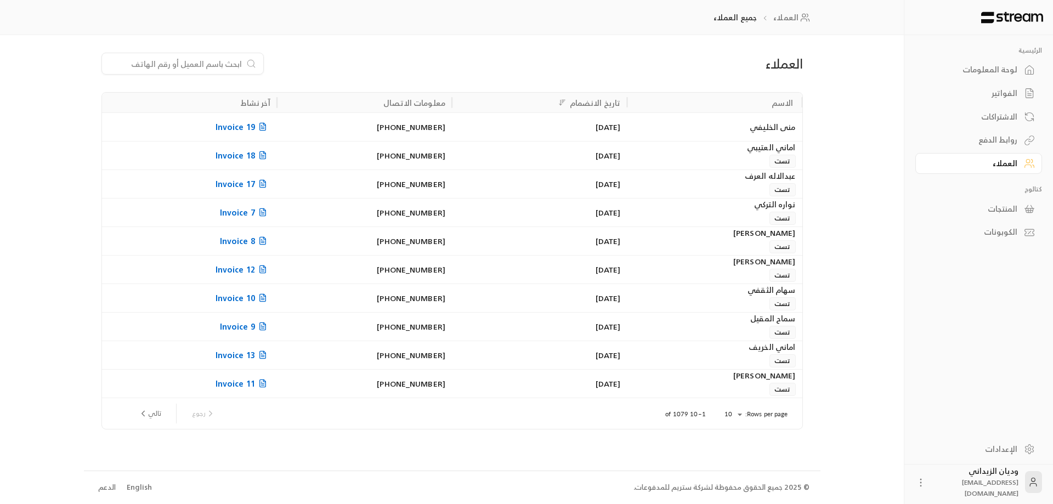
click at [223, 63] on input at bounding box center [176, 64] width 134 height 12
paste input "966566916066"
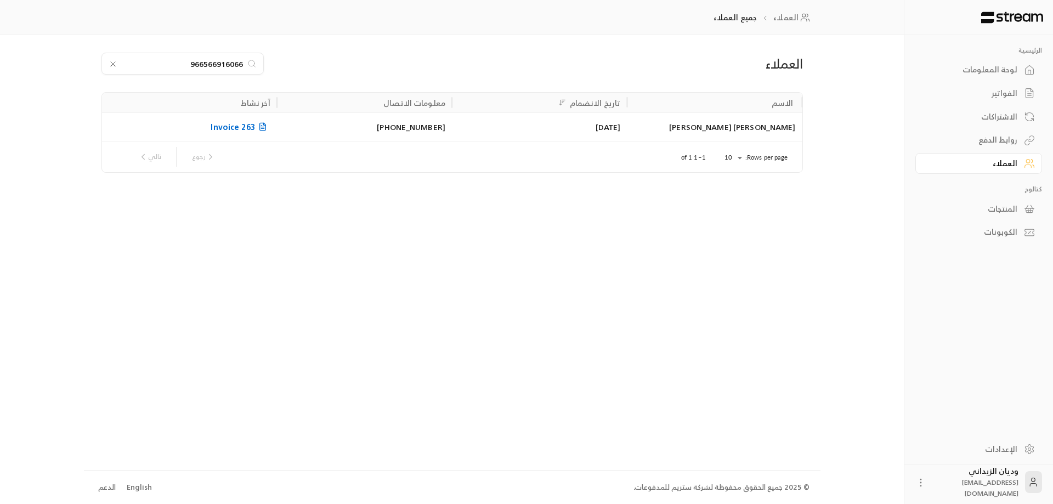
type input "966566916066"
click at [682, 122] on div "[PERSON_NAME] [PERSON_NAME]" at bounding box center [714, 127] width 162 height 28
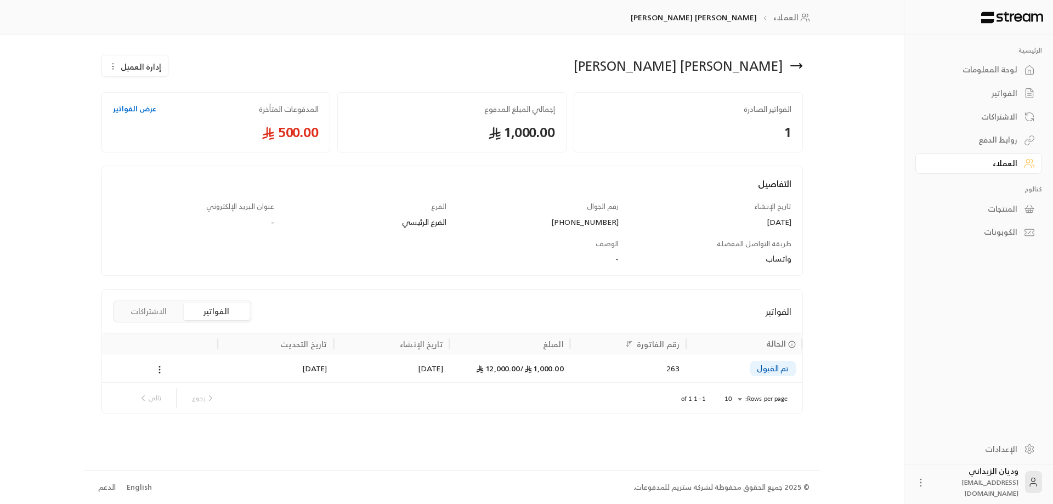
click at [571, 373] on div "263" at bounding box center [628, 368] width 116 height 29
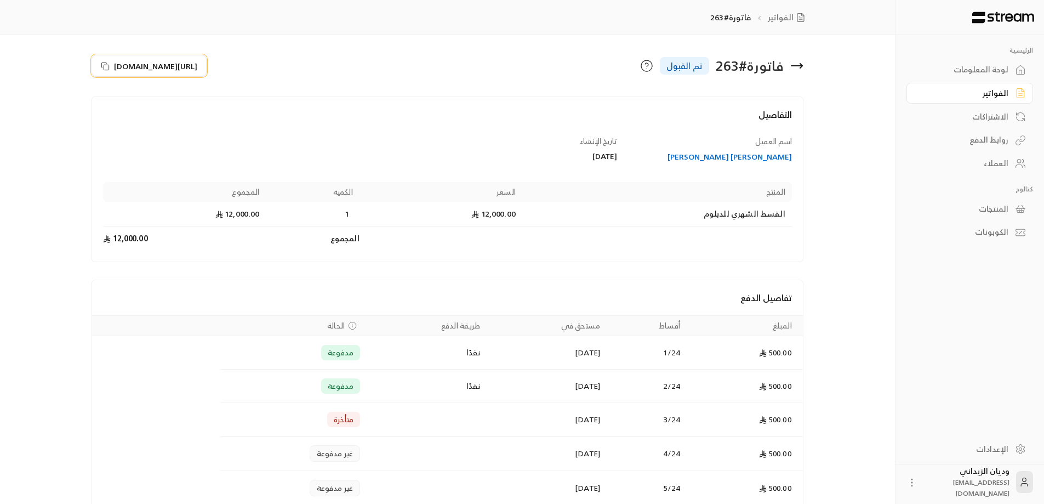
click at [104, 60] on button "[URL][DOMAIN_NAME]" at bounding box center [149, 66] width 115 height 22
click at [1005, 161] on div "العملاء" at bounding box center [965, 163] width 88 height 11
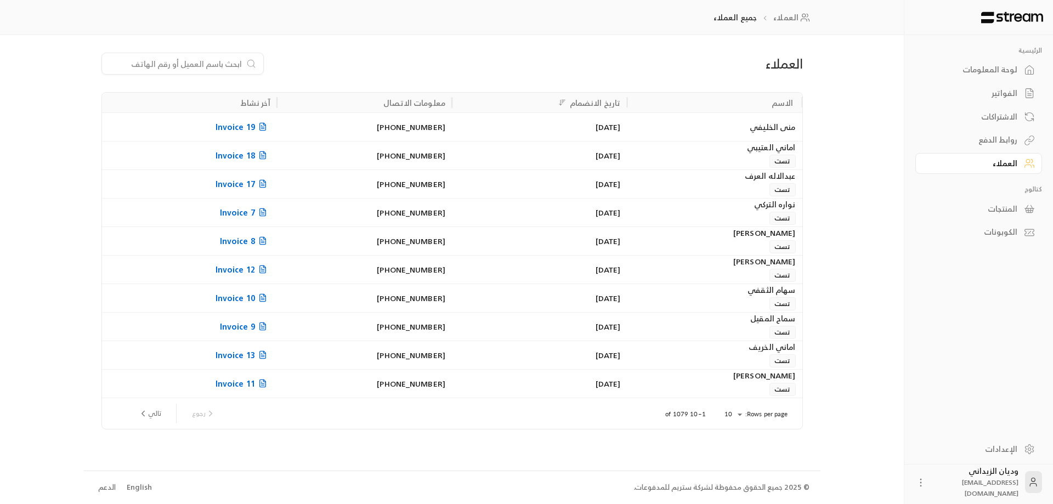
paste input "966503508523"
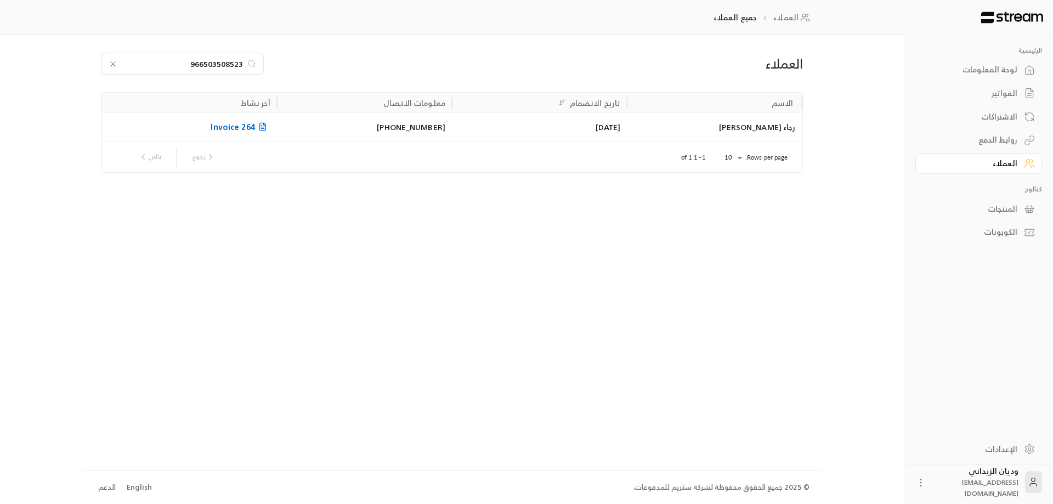
type input "966503508523"
click at [646, 132] on div "رجاء [PERSON_NAME]" at bounding box center [714, 127] width 162 height 28
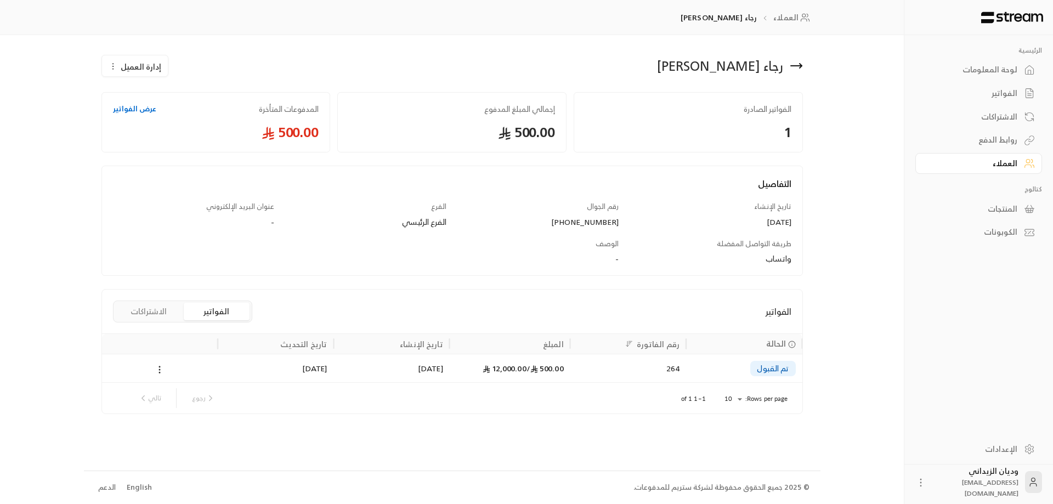
click at [338, 368] on div "[DATE]" at bounding box center [391, 368] width 116 height 29
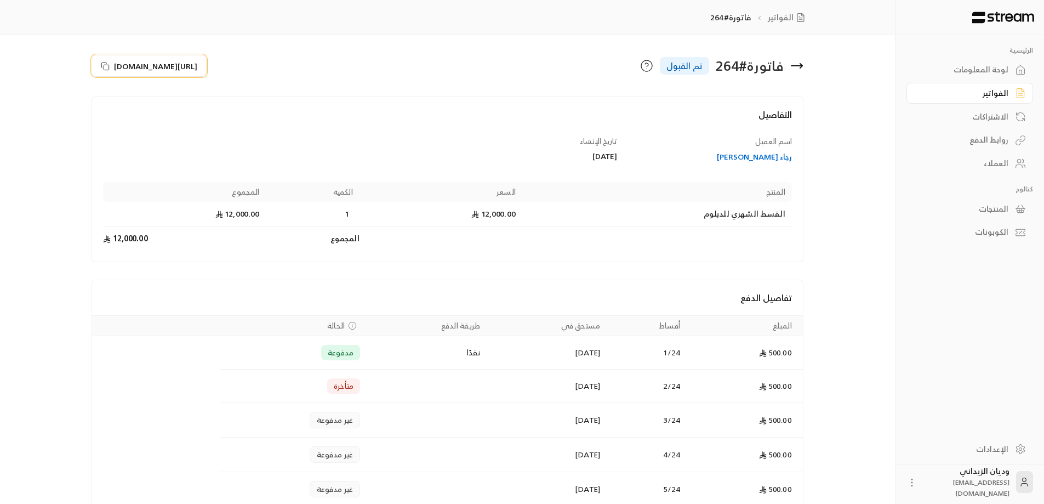
click at [110, 65] on button "[URL][DOMAIN_NAME]" at bounding box center [149, 66] width 115 height 22
click at [994, 161] on div "العملاء" at bounding box center [965, 163] width 88 height 11
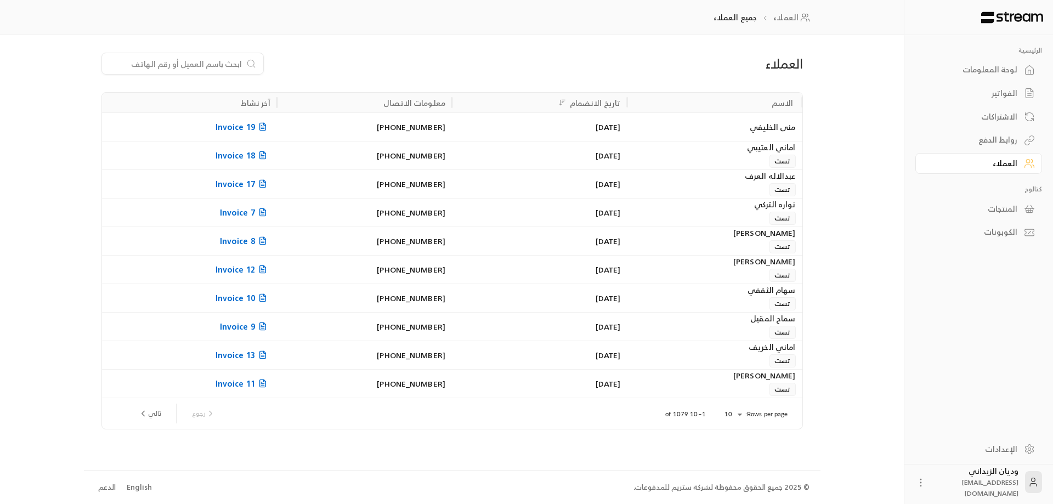
drag, startPoint x: 220, startPoint y: 55, endPoint x: 198, endPoint y: 66, distance: 23.8
paste input "966502634928"
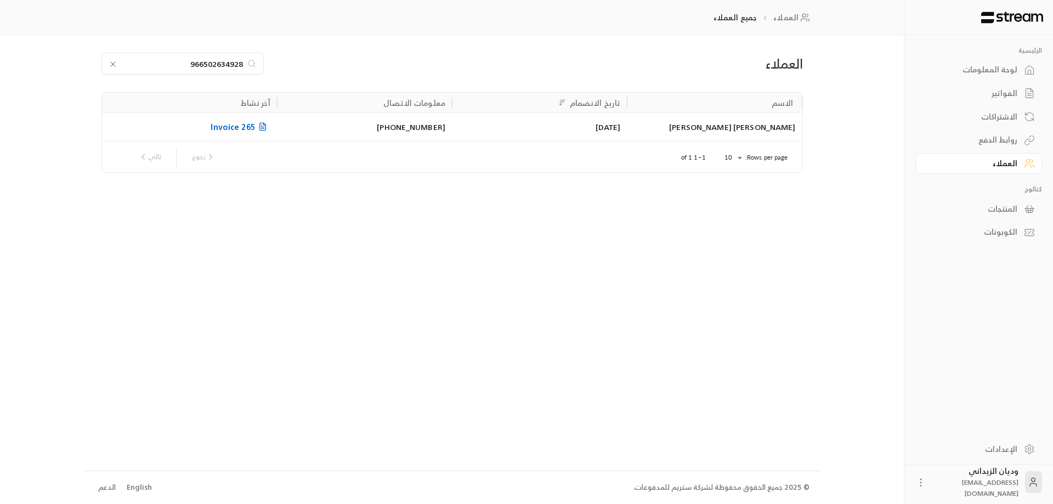
type input "966502634928"
click at [539, 131] on div "[DATE]" at bounding box center [539, 127] width 162 height 28
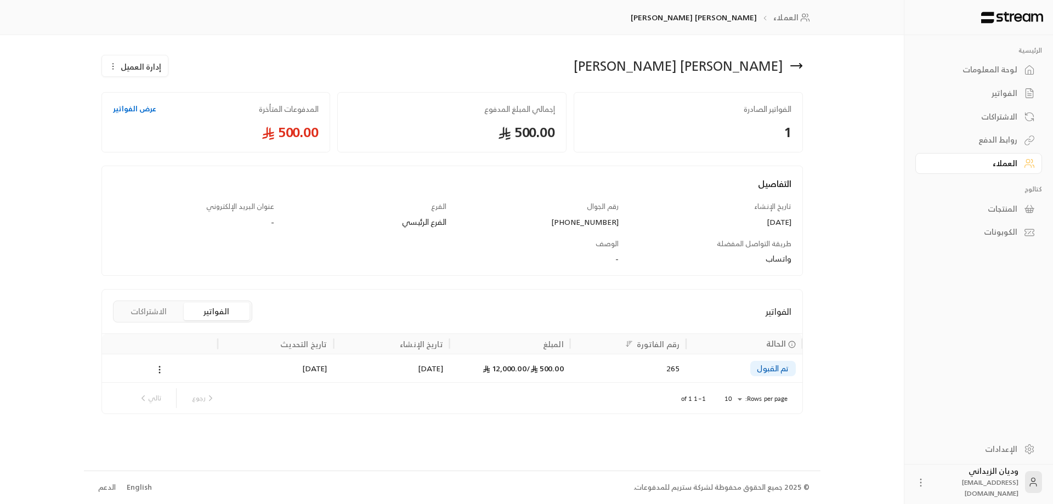
click at [552, 370] on span "500.00 /" at bounding box center [544, 368] width 37 height 14
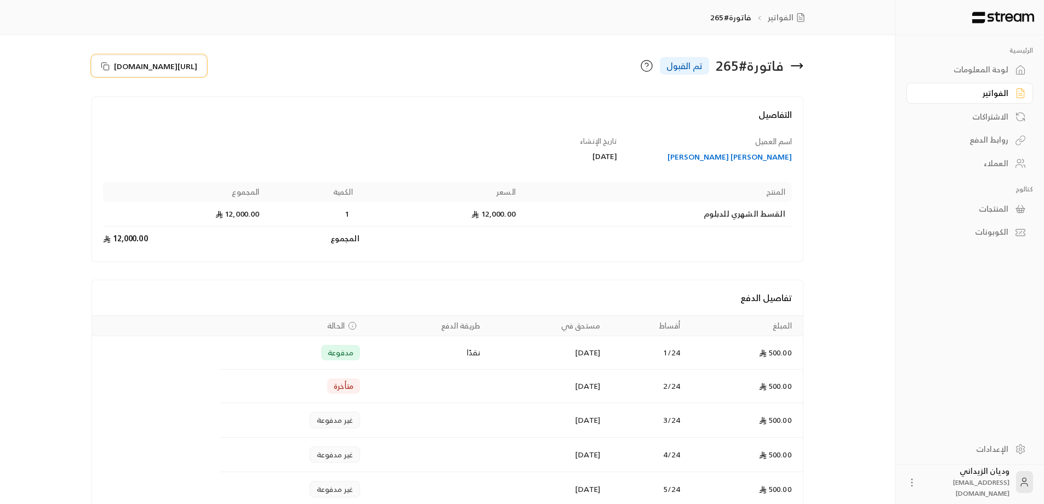
click at [101, 63] on icon at bounding box center [105, 66] width 9 height 9
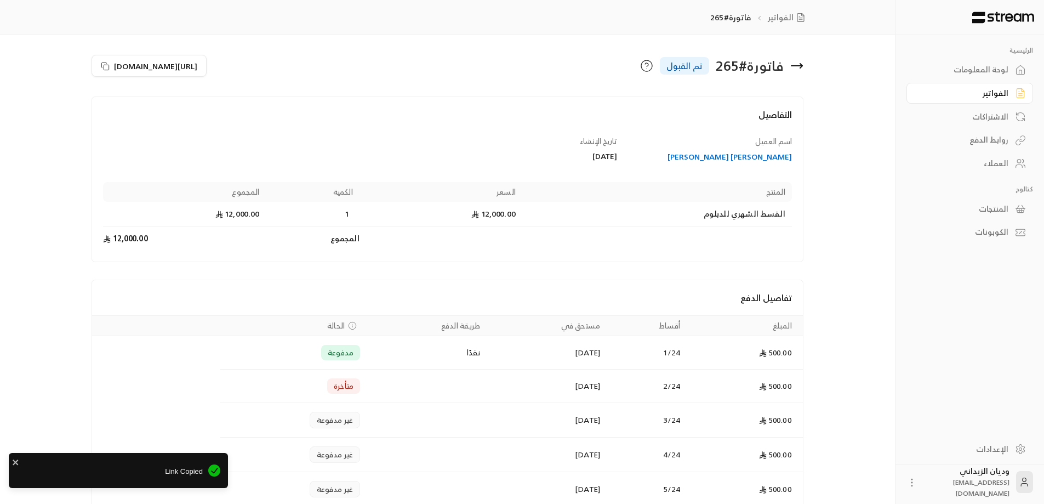
click at [1003, 162] on div "العملاء" at bounding box center [965, 163] width 88 height 11
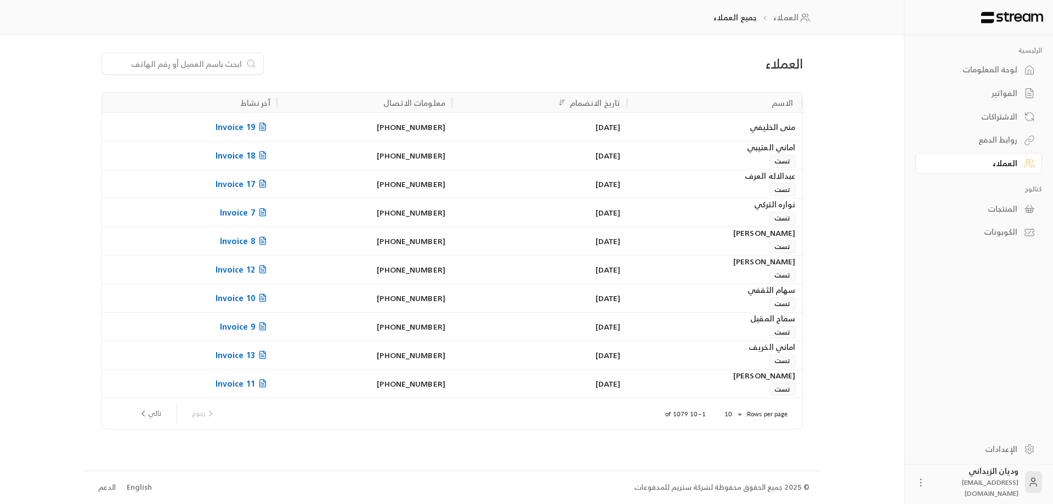
paste input "966550264223"
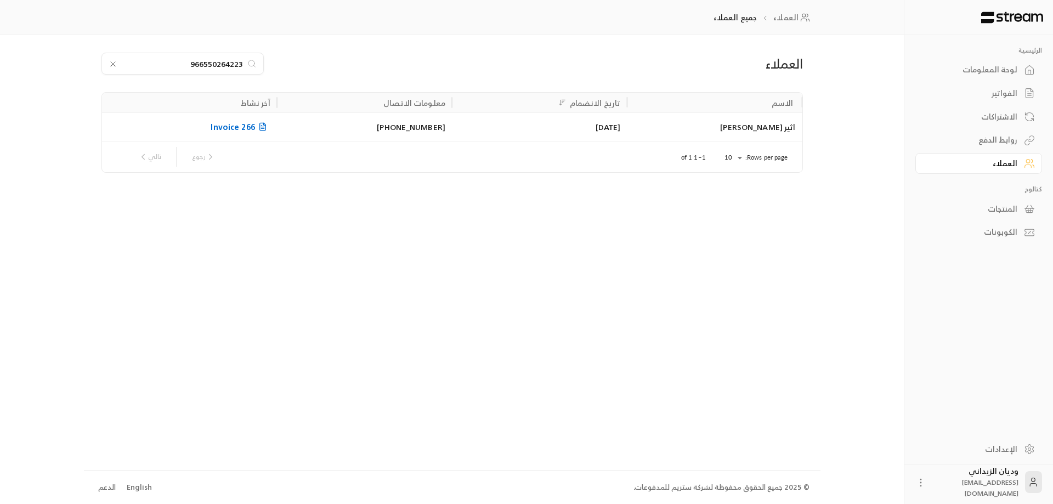
type input "966550264223"
click at [758, 130] on div "اثير [PERSON_NAME]" at bounding box center [714, 127] width 162 height 28
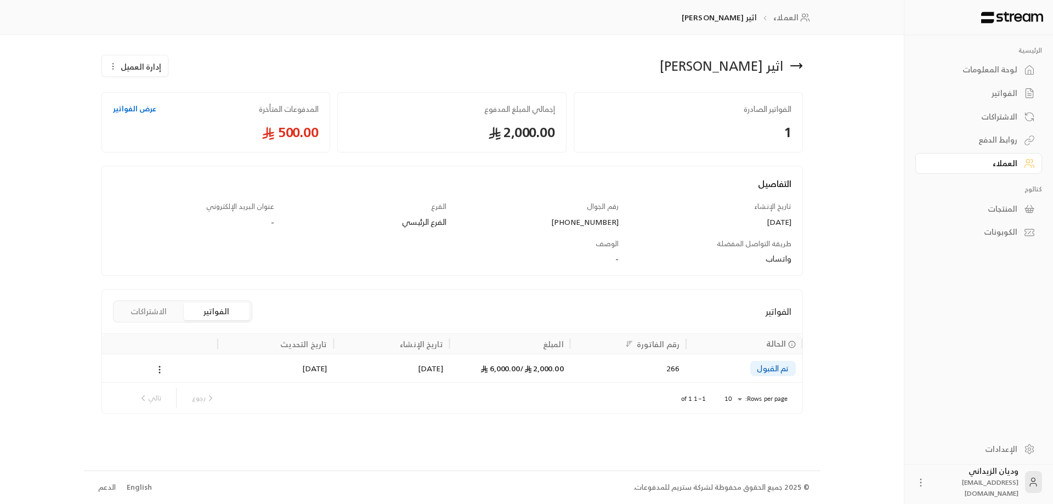
click at [621, 359] on div "266" at bounding box center [628, 368] width 103 height 28
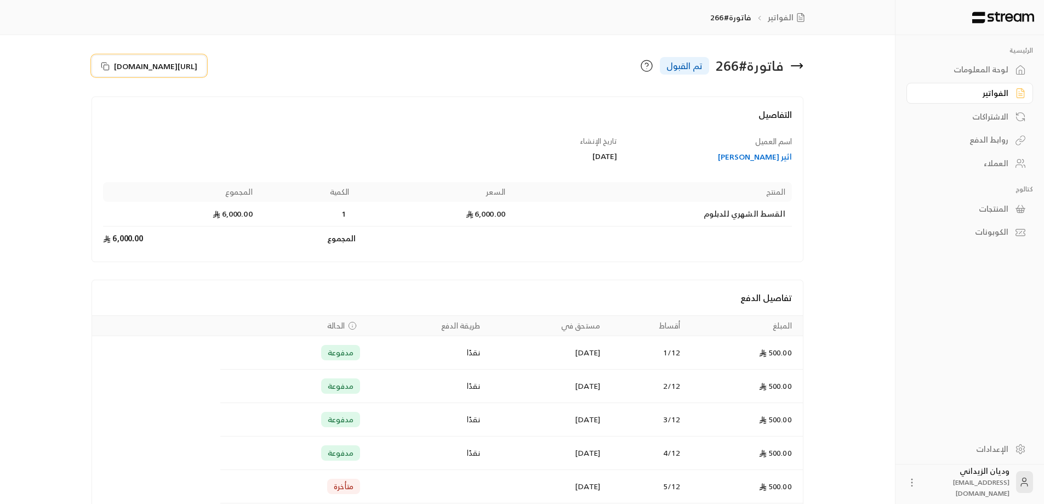
click at [100, 64] on button "[URL][DOMAIN_NAME]" at bounding box center [149, 66] width 115 height 22
click at [1001, 166] on div "العملاء" at bounding box center [965, 163] width 88 height 11
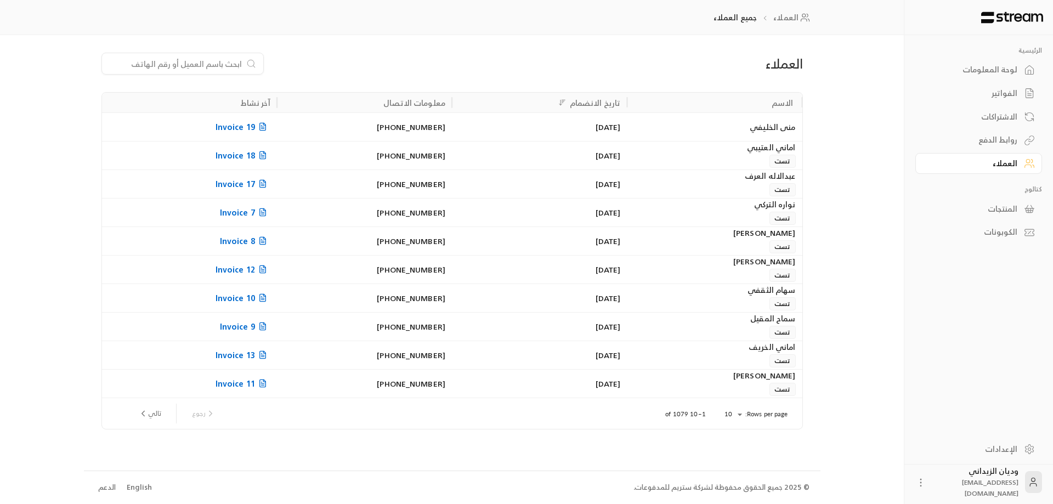
paste input "966530921198"
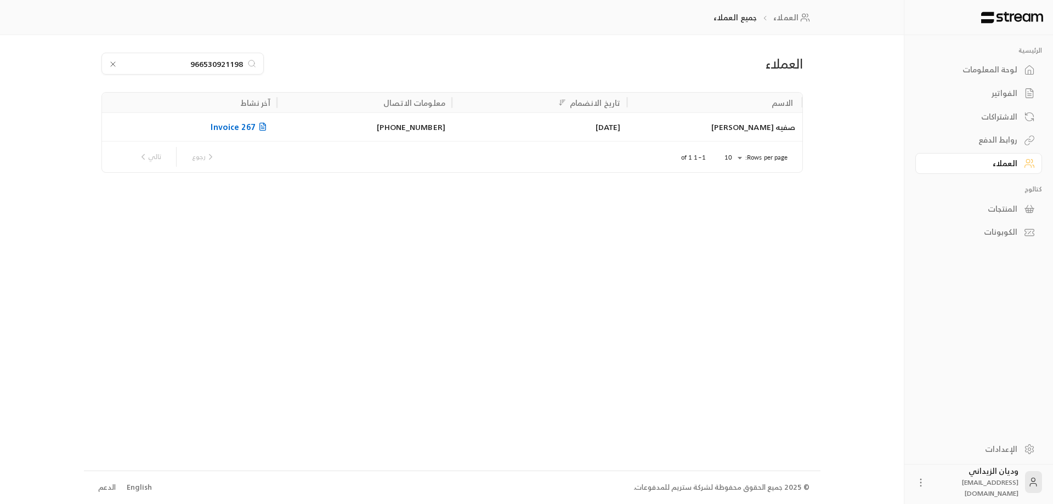
type input "966530921198"
click at [464, 131] on div "[DATE]" at bounding box center [539, 127] width 162 height 28
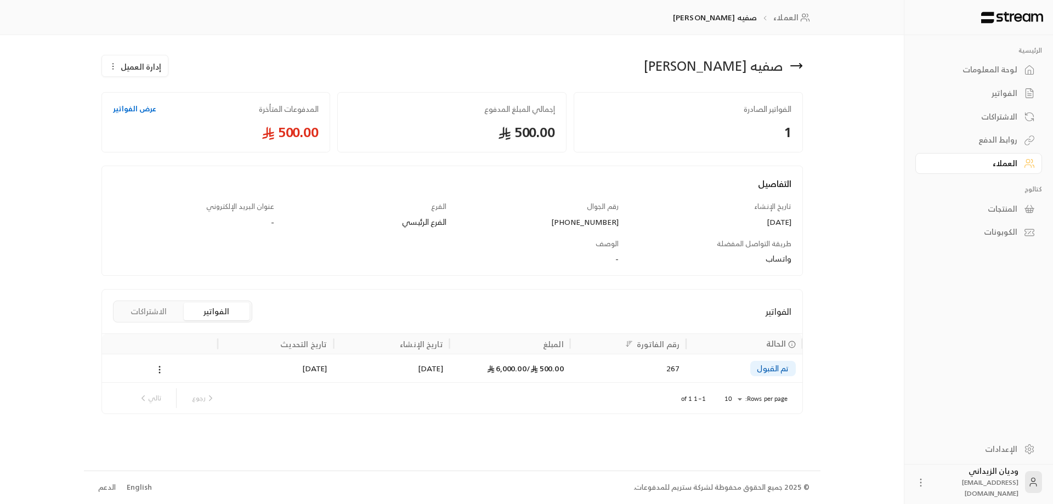
click at [700, 374] on div "تم القبول" at bounding box center [743, 368] width 103 height 28
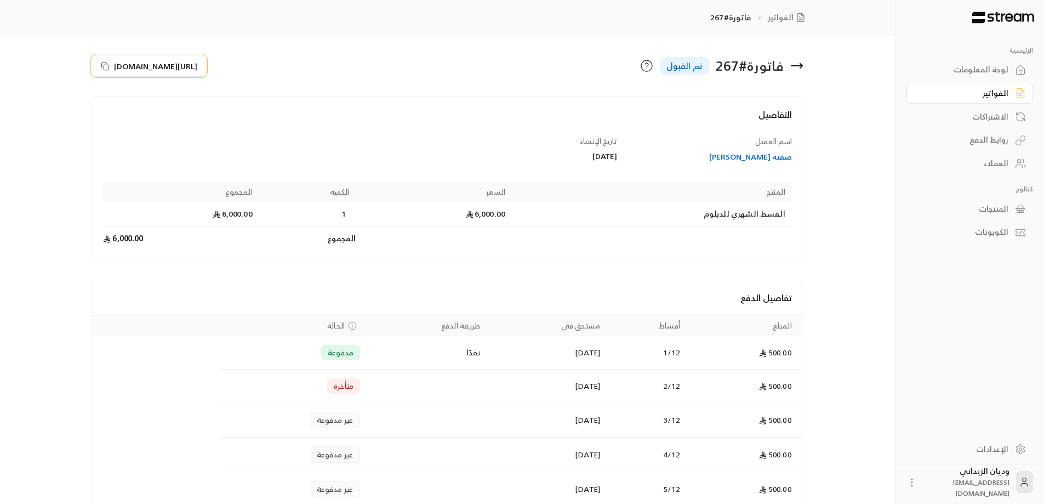
click at [103, 66] on icon at bounding box center [105, 66] width 9 height 9
